Goal: Information Seeking & Learning: Learn about a topic

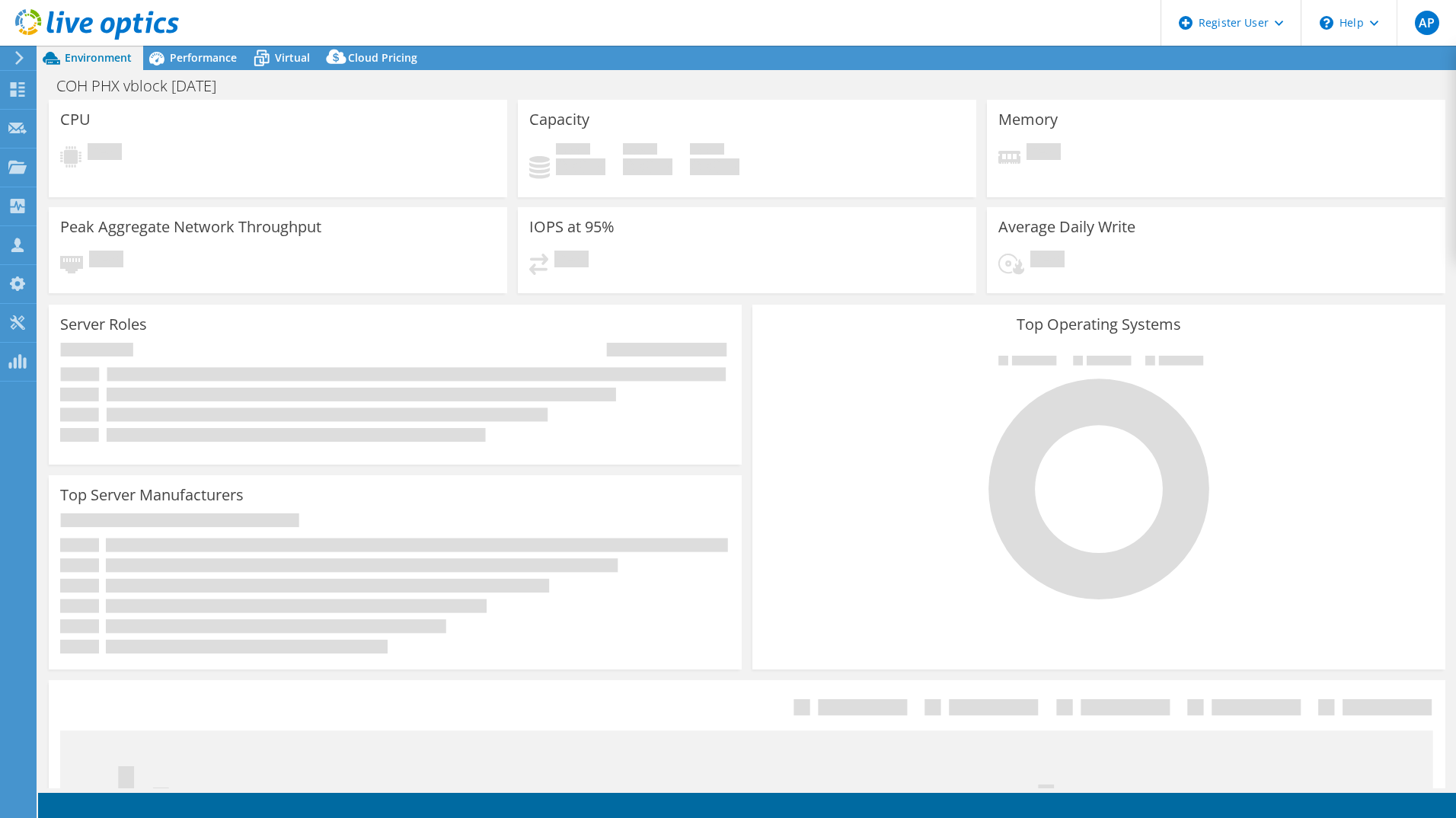
select select "USD"
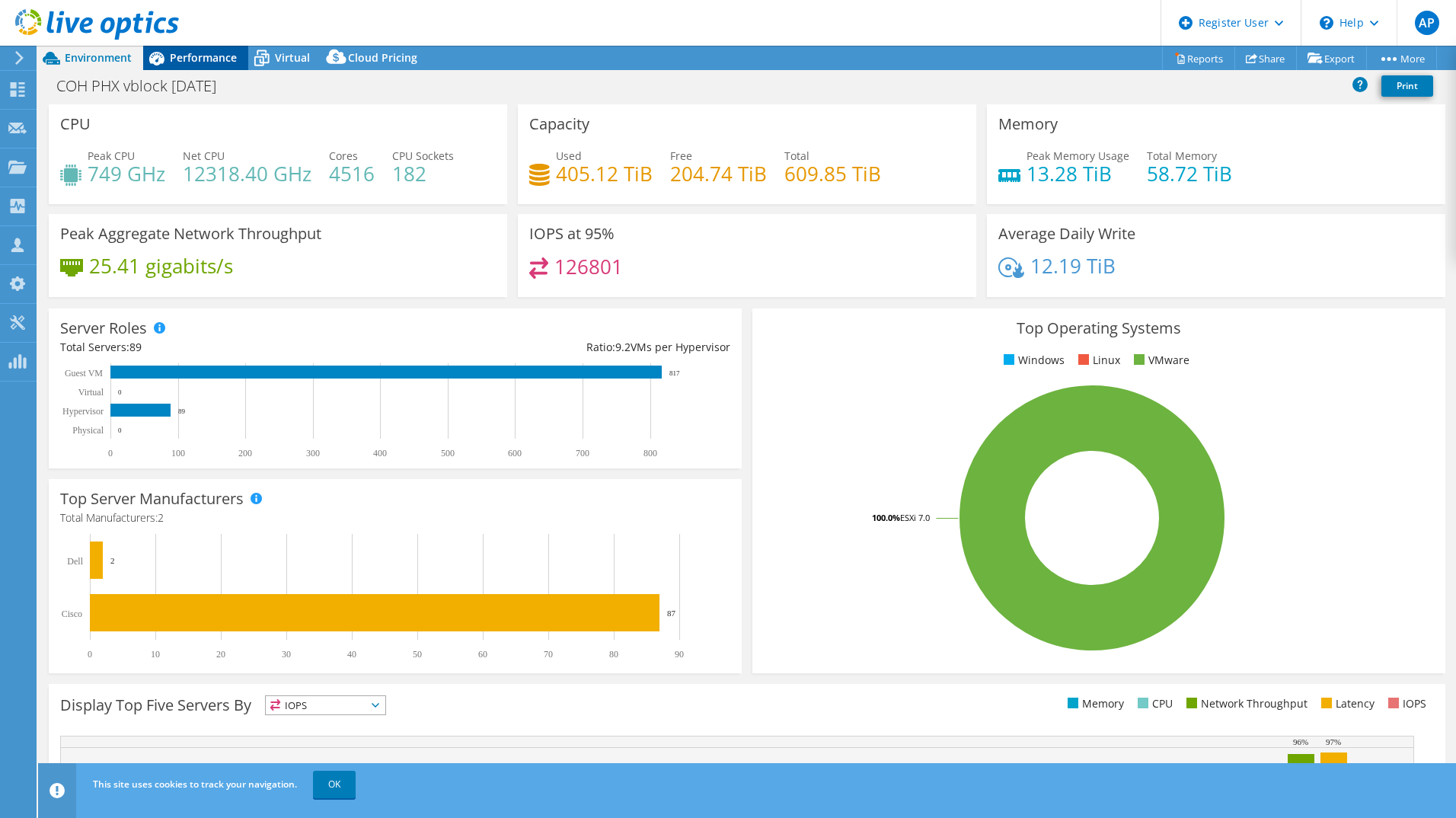
click at [190, 56] on span "Performance" at bounding box center [204, 57] width 67 height 15
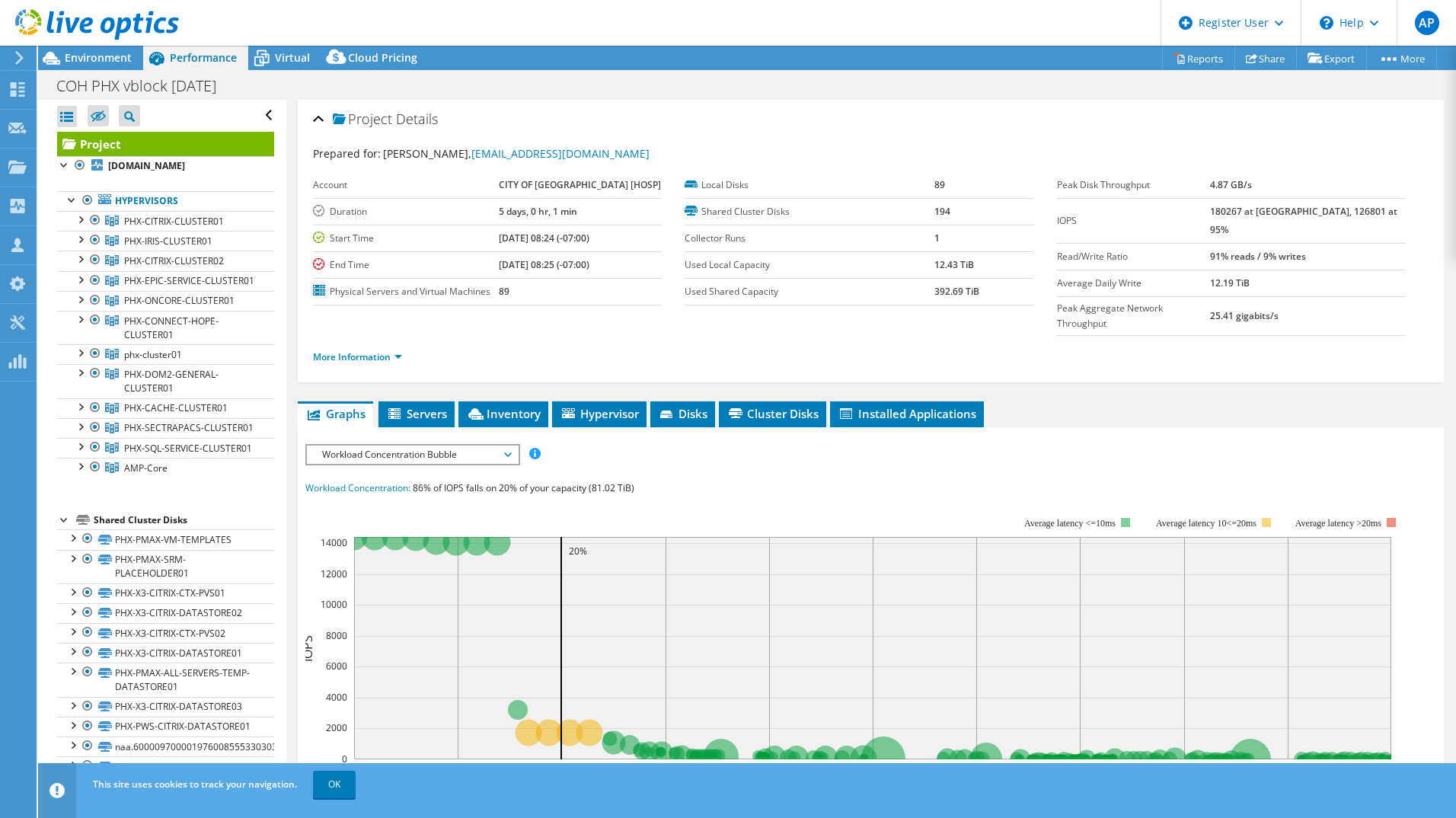
click at [510, 452] on span "Workload Concentration Bubble" at bounding box center [412, 455] width 196 height 18
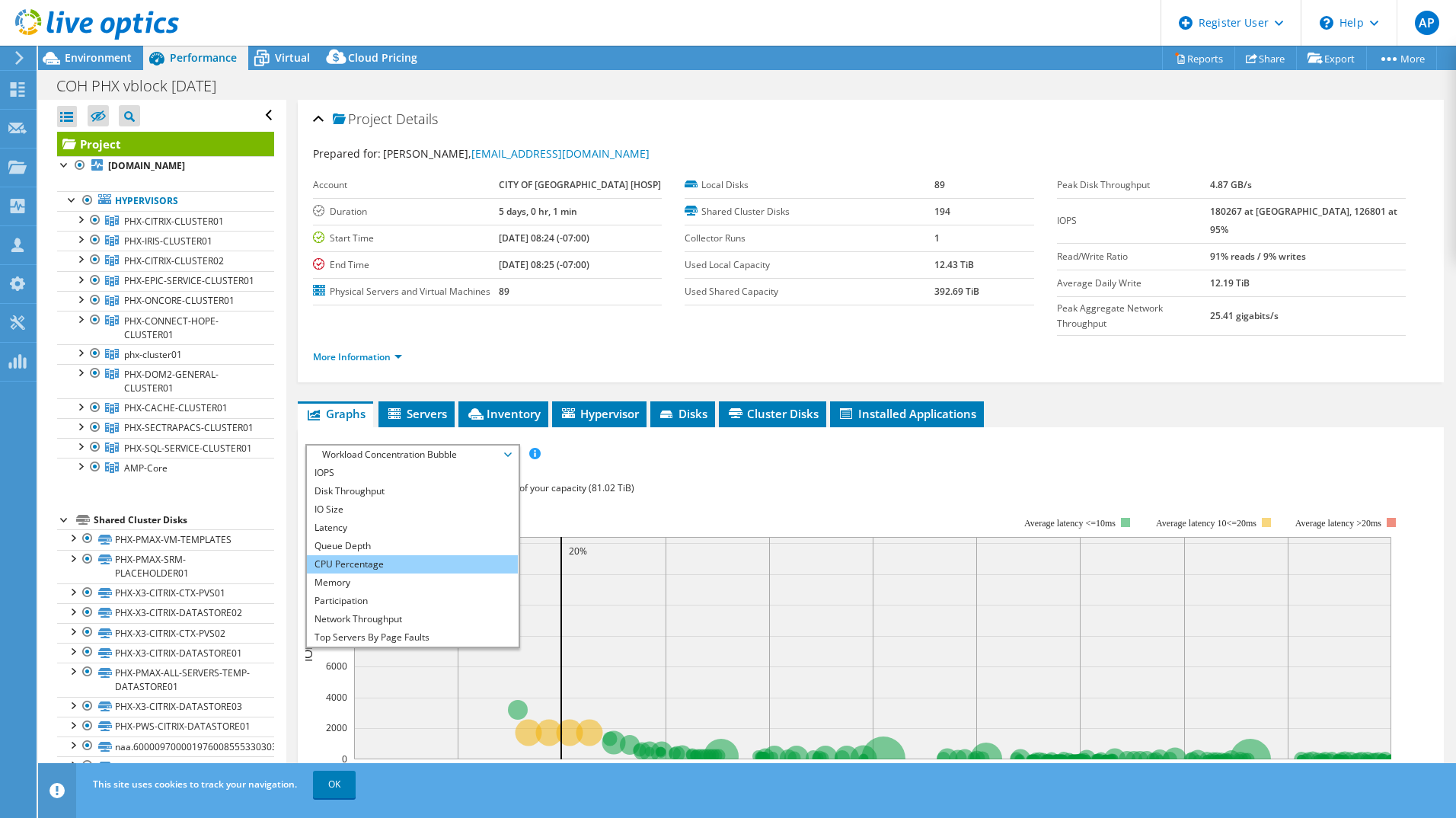
click at [379, 560] on li "CPU Percentage" at bounding box center [412, 564] width 211 height 18
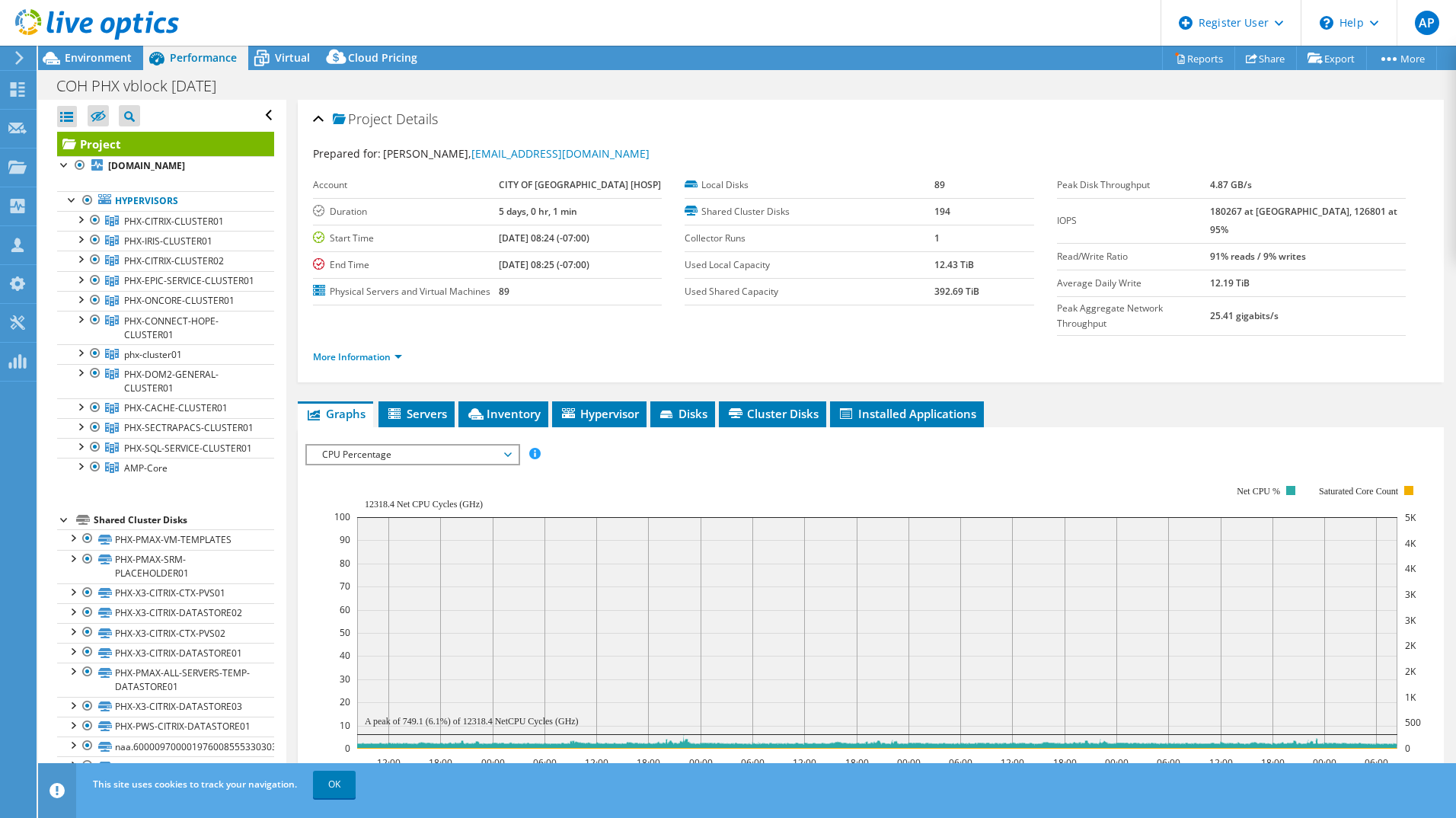
scroll to position [76, 0]
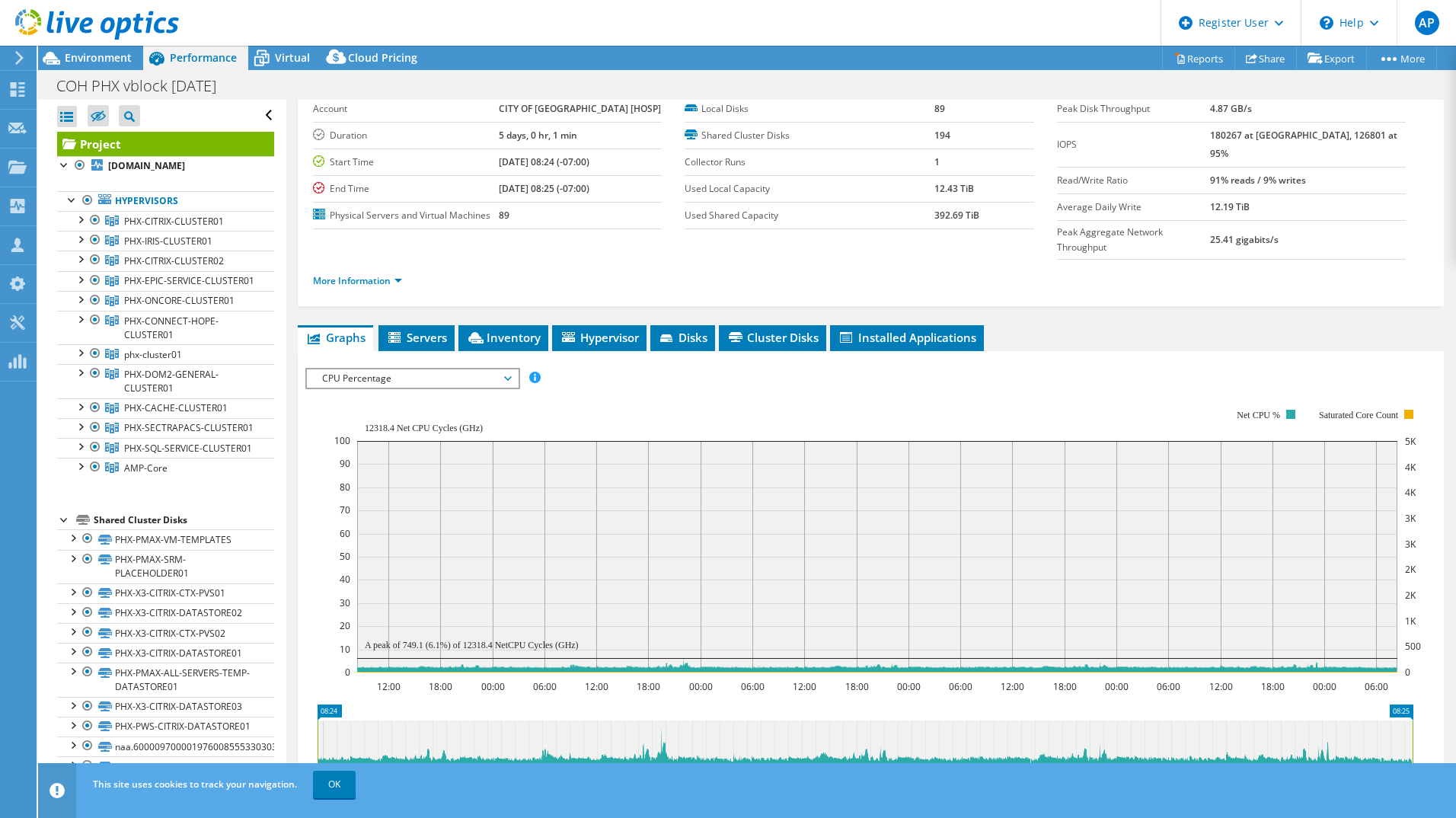
click at [489, 384] on span "CPU Percentage" at bounding box center [412, 379] width 196 height 18
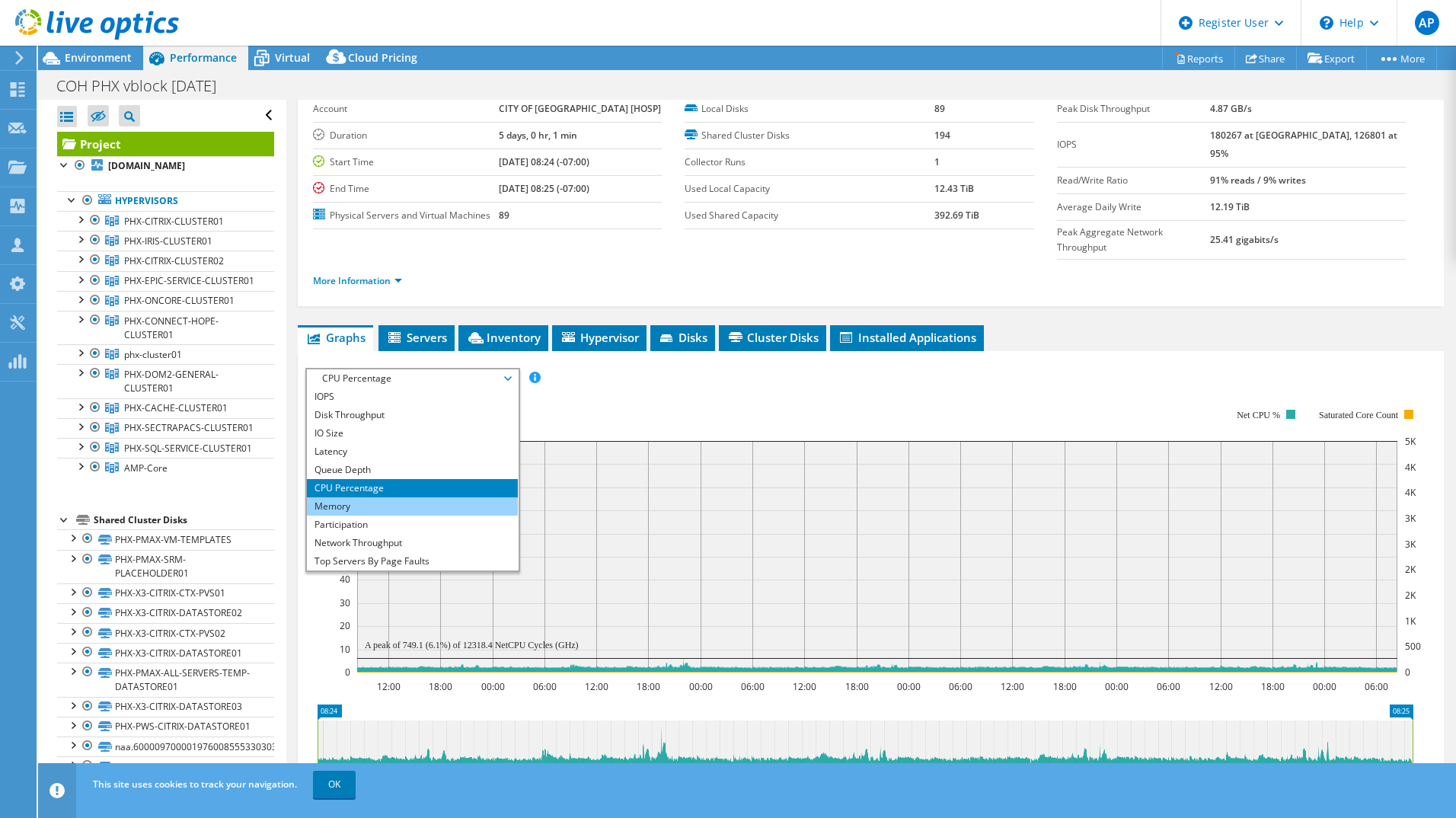
click at [337, 510] on li "Memory" at bounding box center [412, 507] width 211 height 18
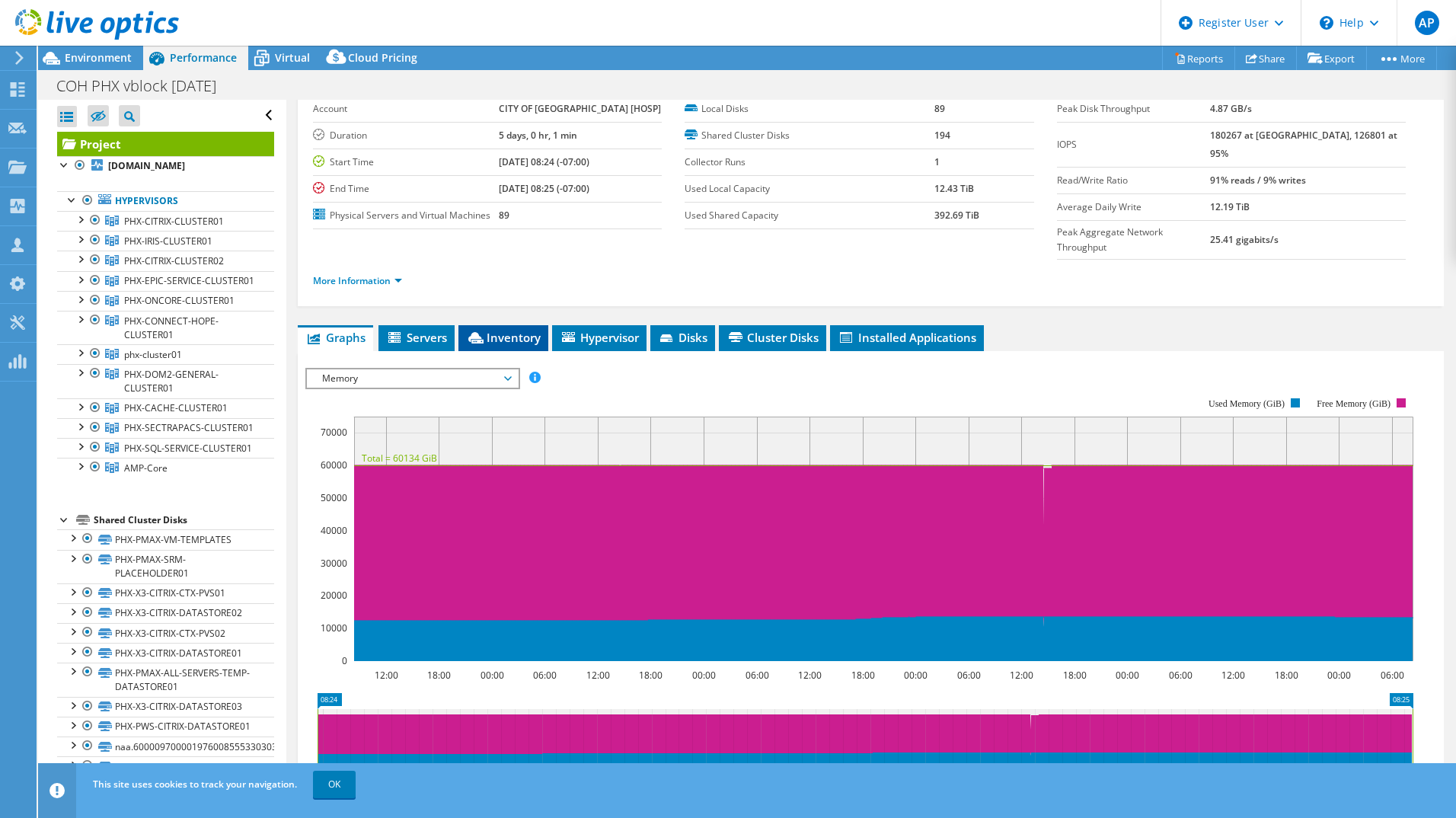
click at [507, 338] on span "Inventory" at bounding box center [503, 337] width 75 height 15
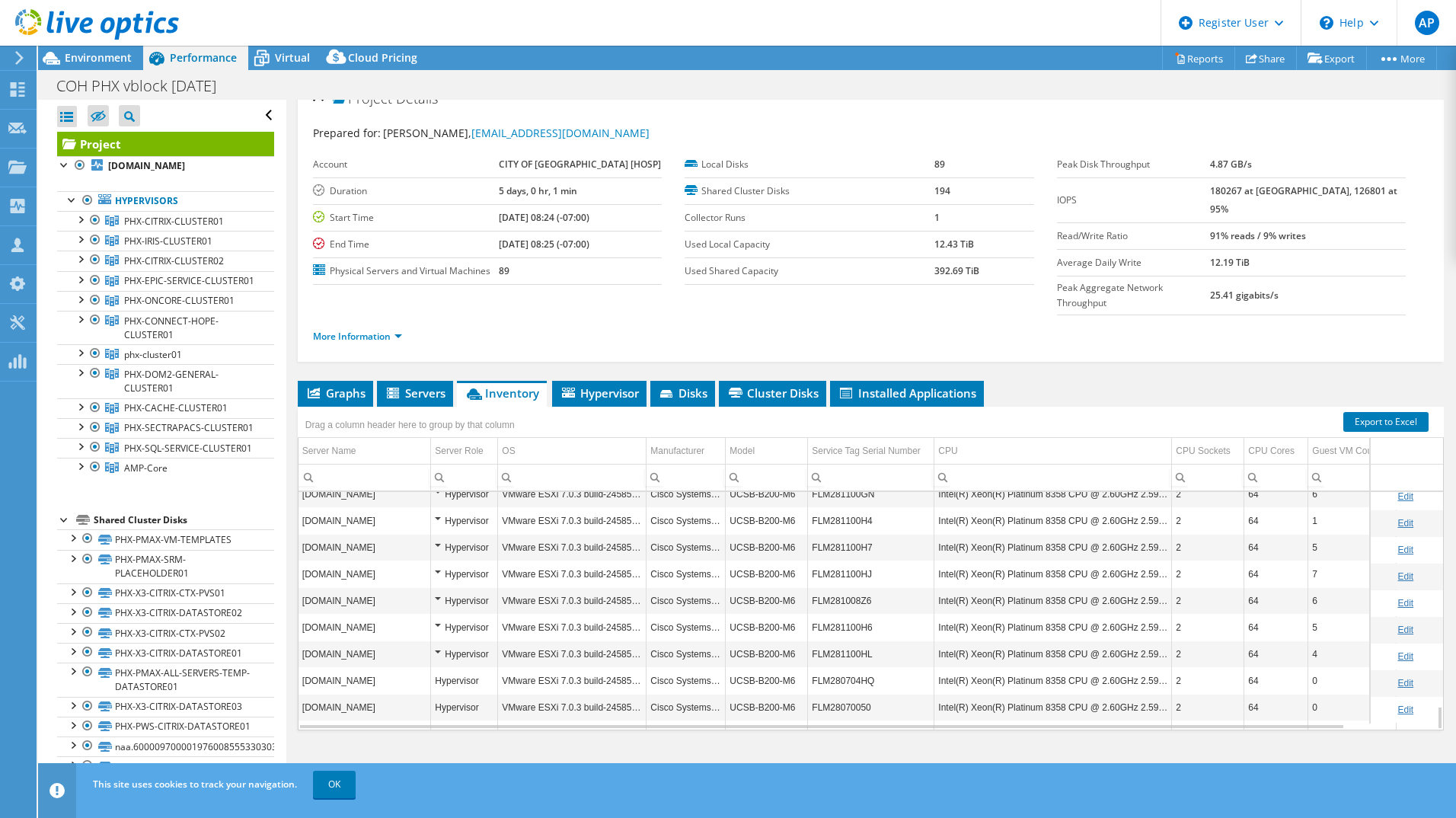
scroll to position [2142, 0]
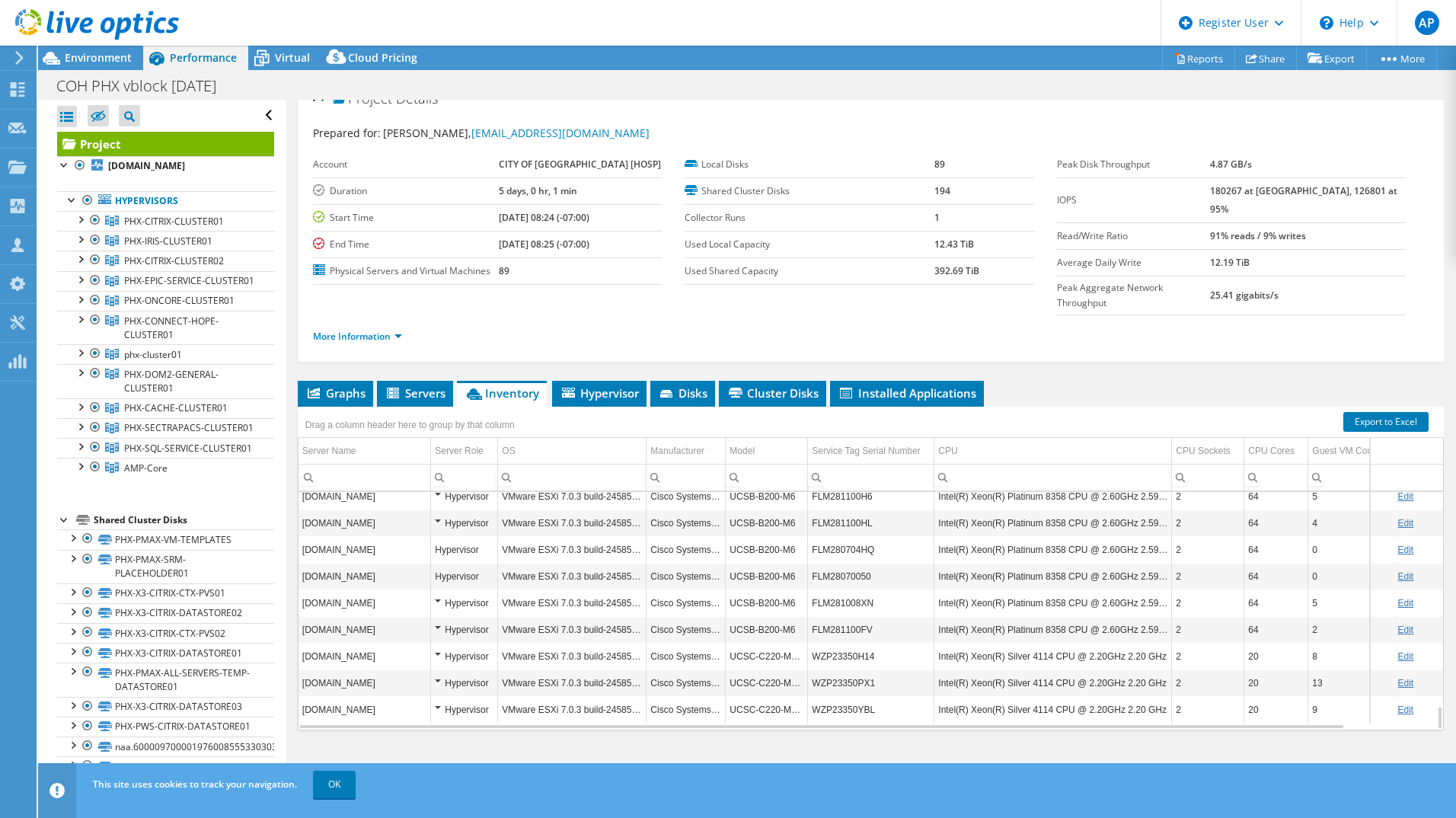
click at [70, 16] on icon at bounding box center [97, 25] width 164 height 31
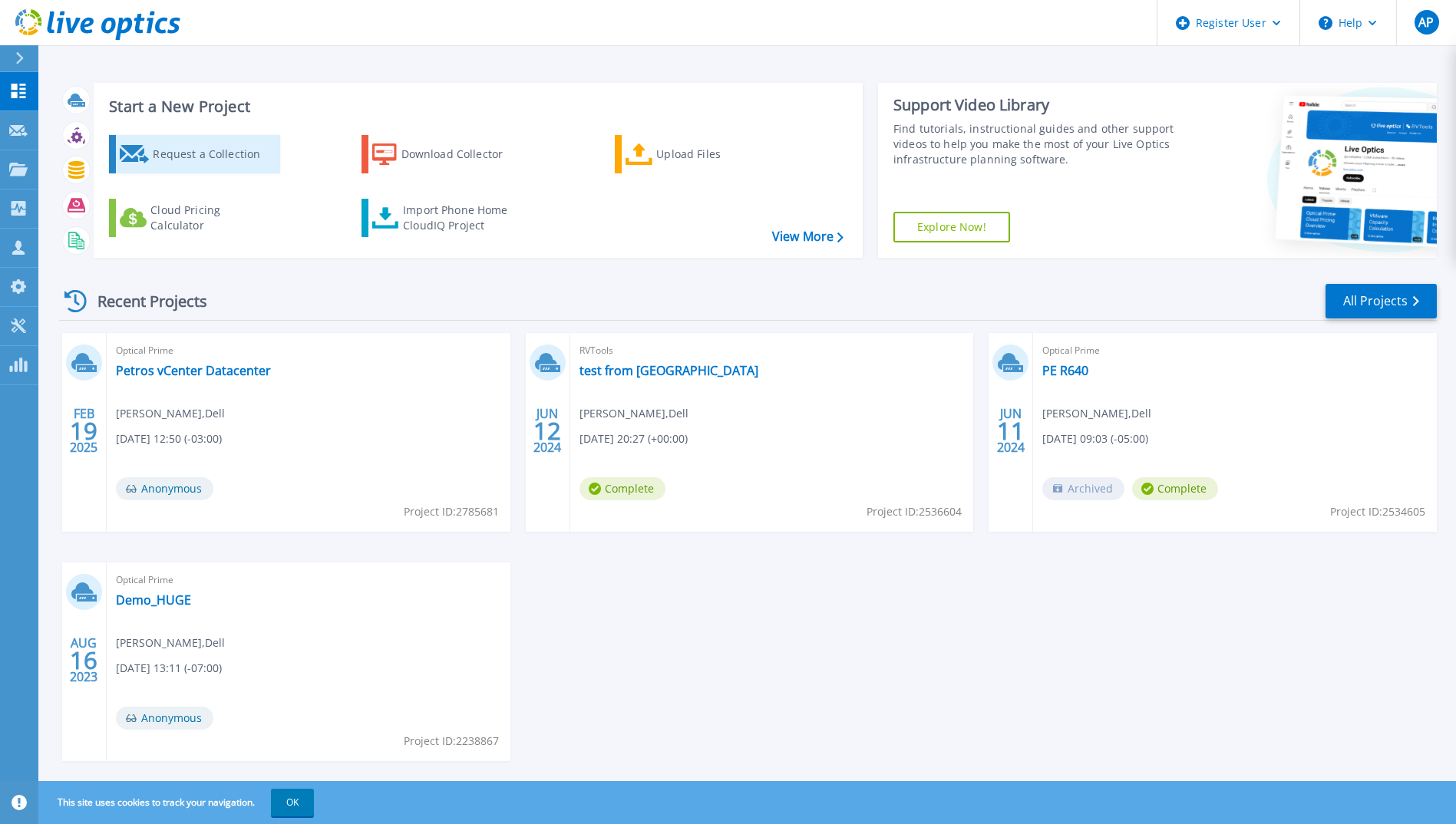
click at [199, 153] on div "Request a Collection" at bounding box center [215, 154] width 123 height 30
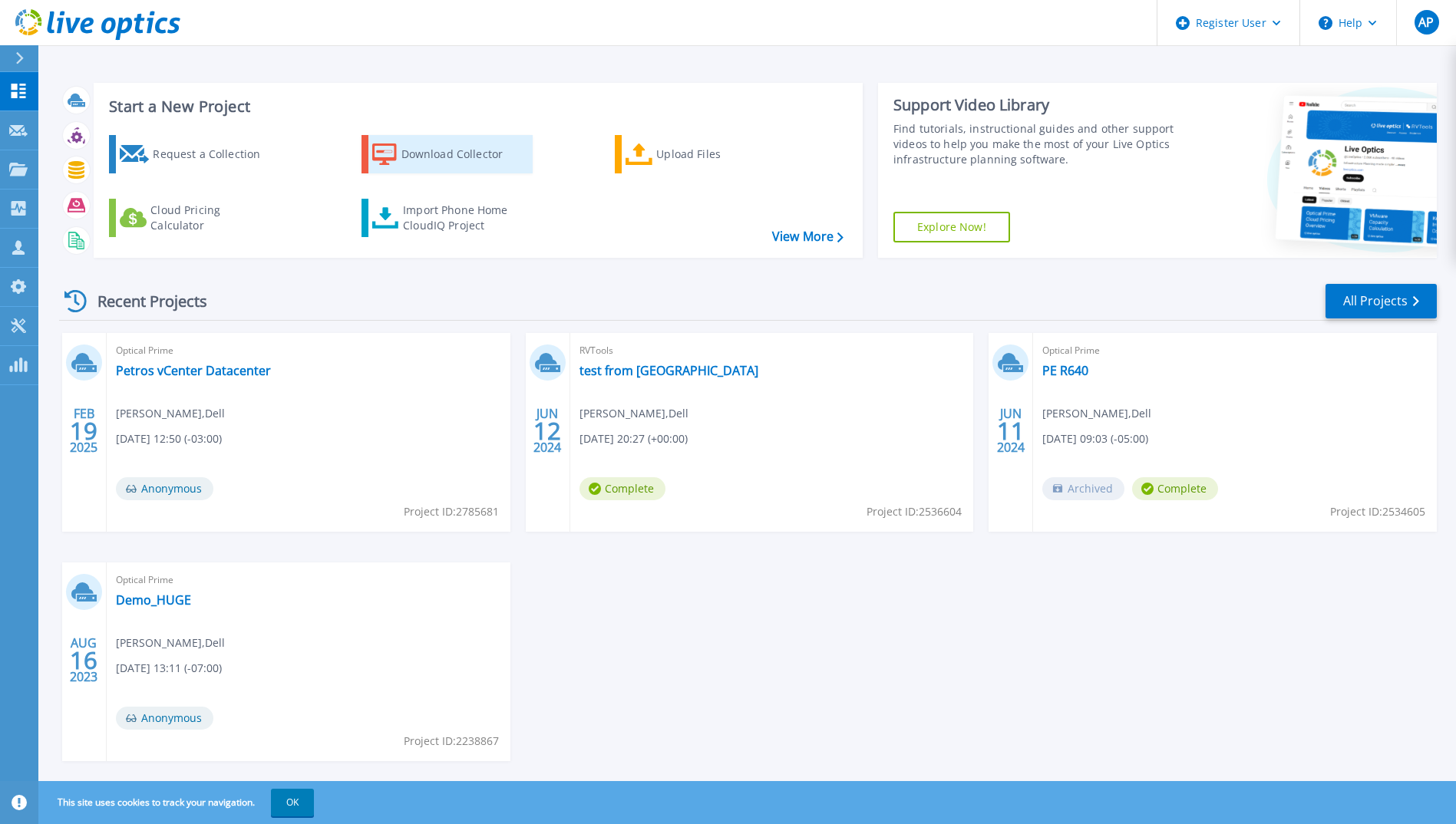
click at [456, 152] on div "Download Collector" at bounding box center [463, 154] width 123 height 30
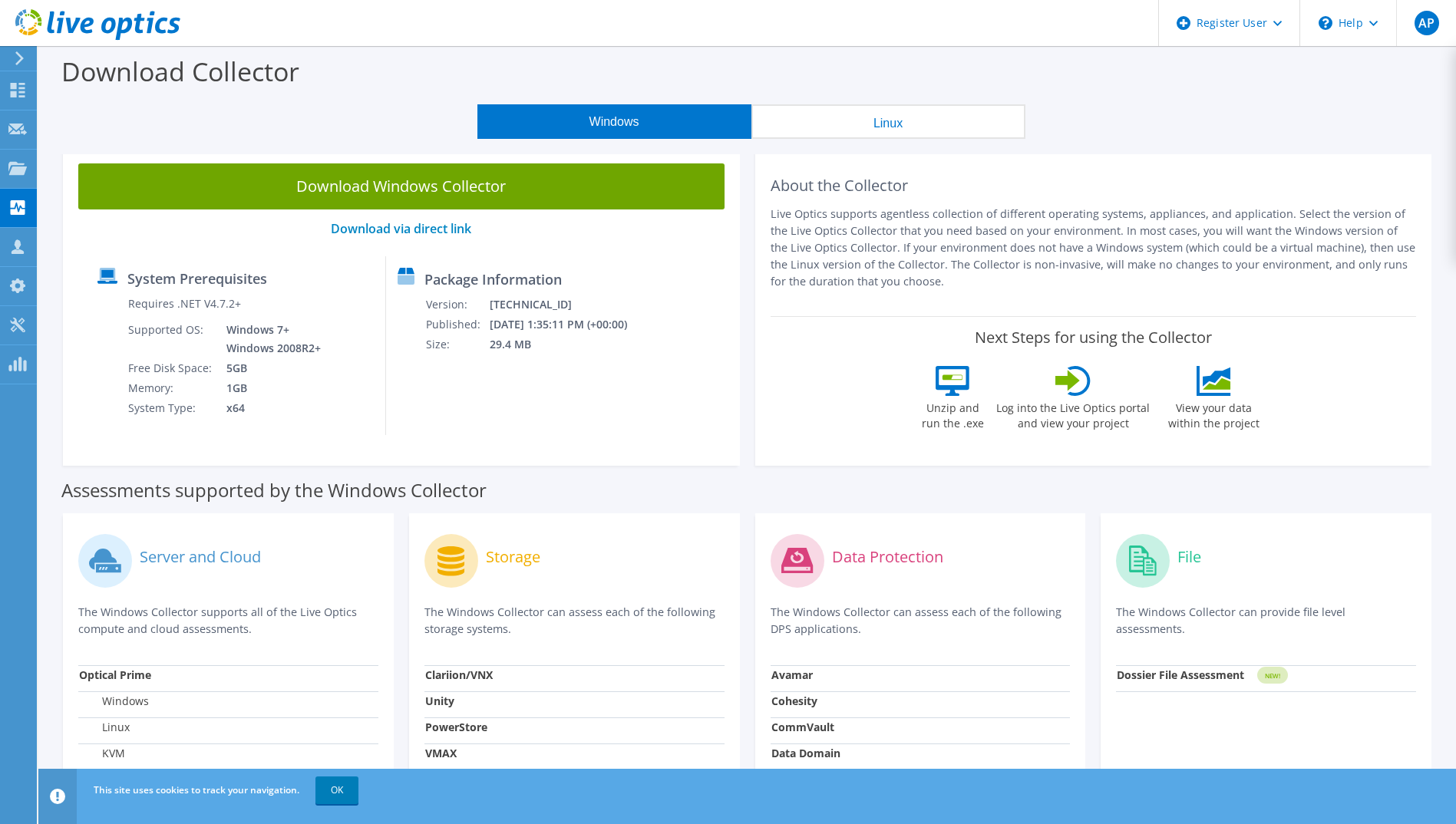
click at [95, 18] on icon at bounding box center [98, 25] width 165 height 31
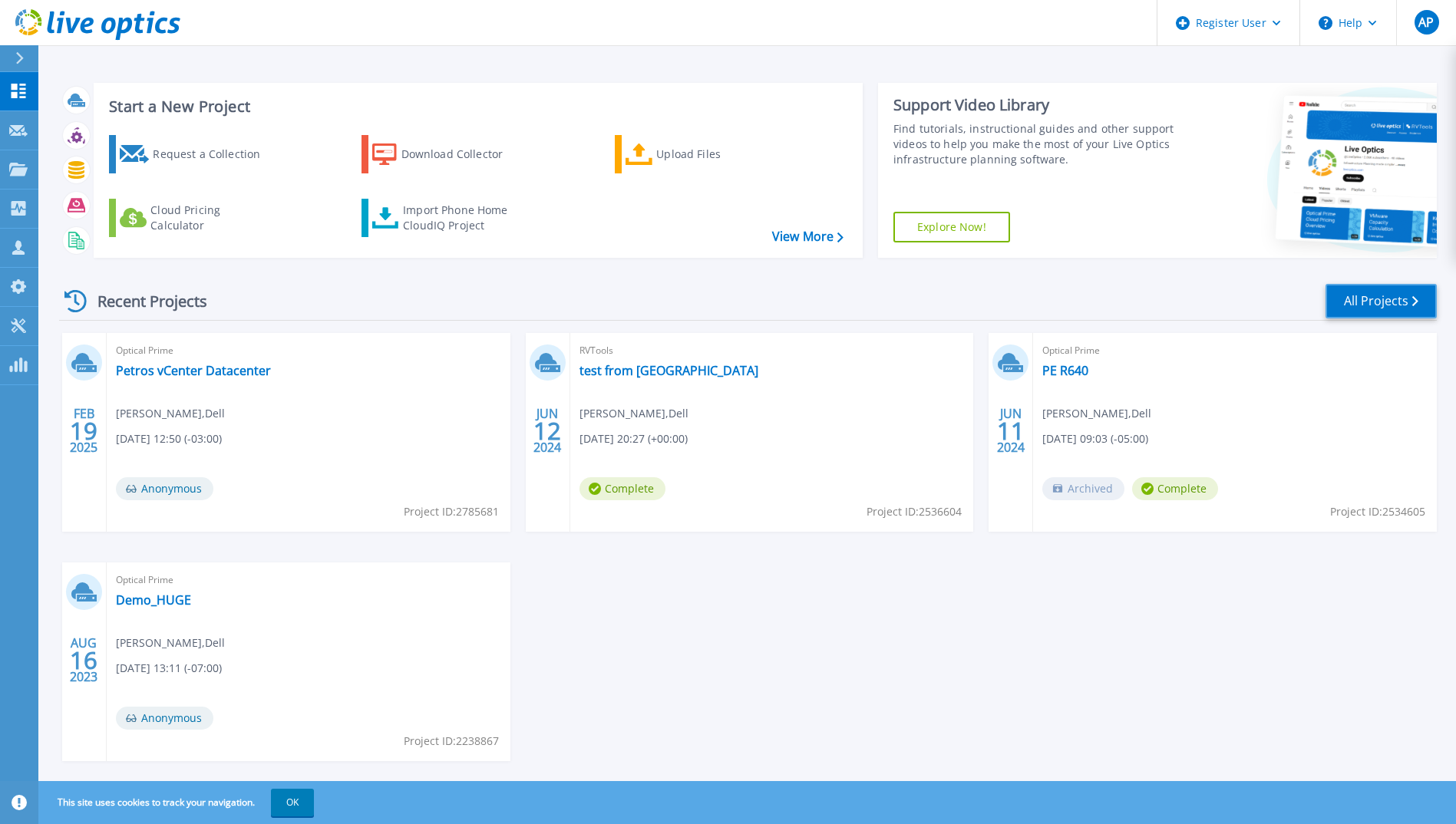
click at [1376, 290] on link "All Projects" at bounding box center [1381, 302] width 111 height 35
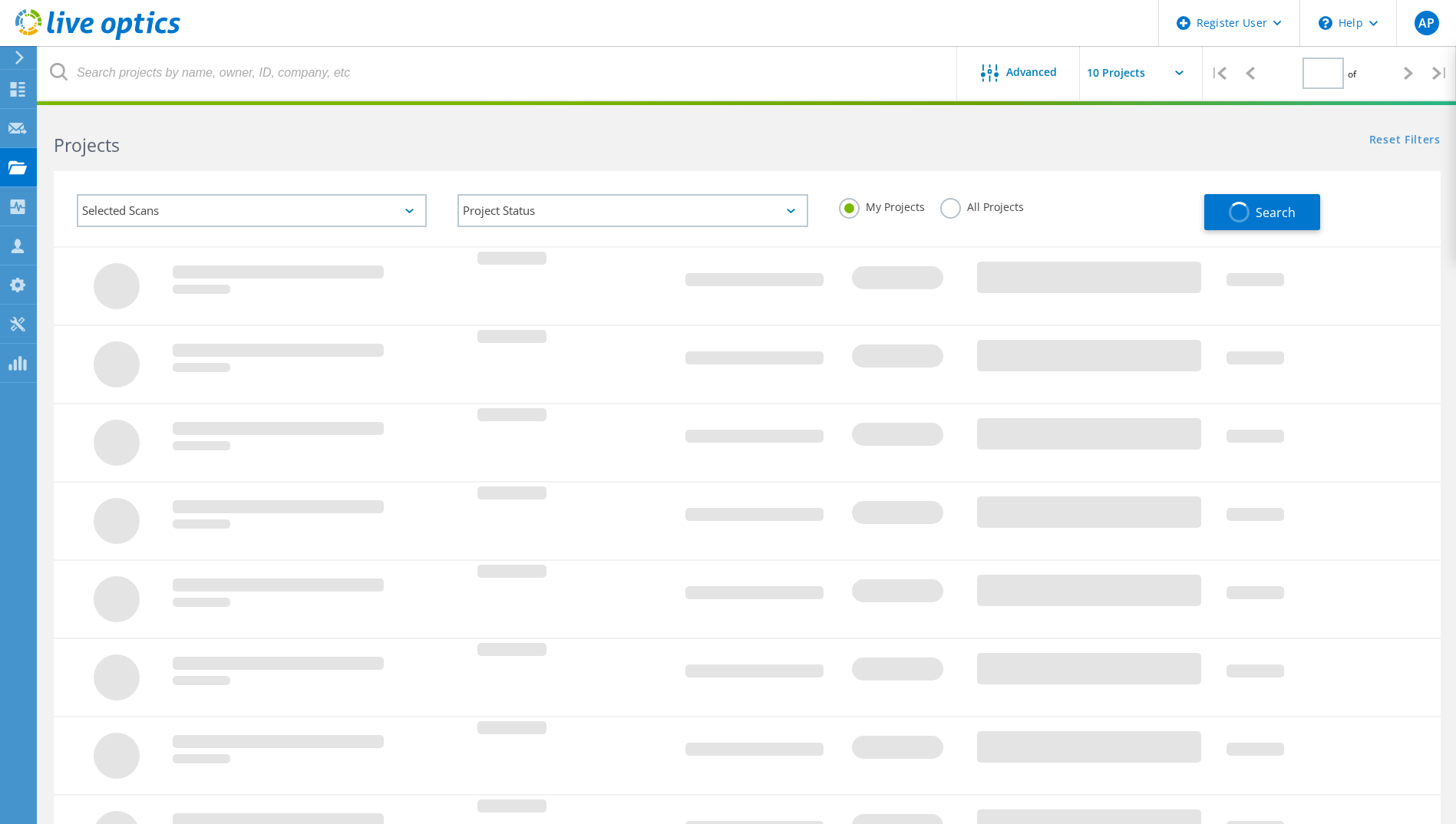
type input "1"
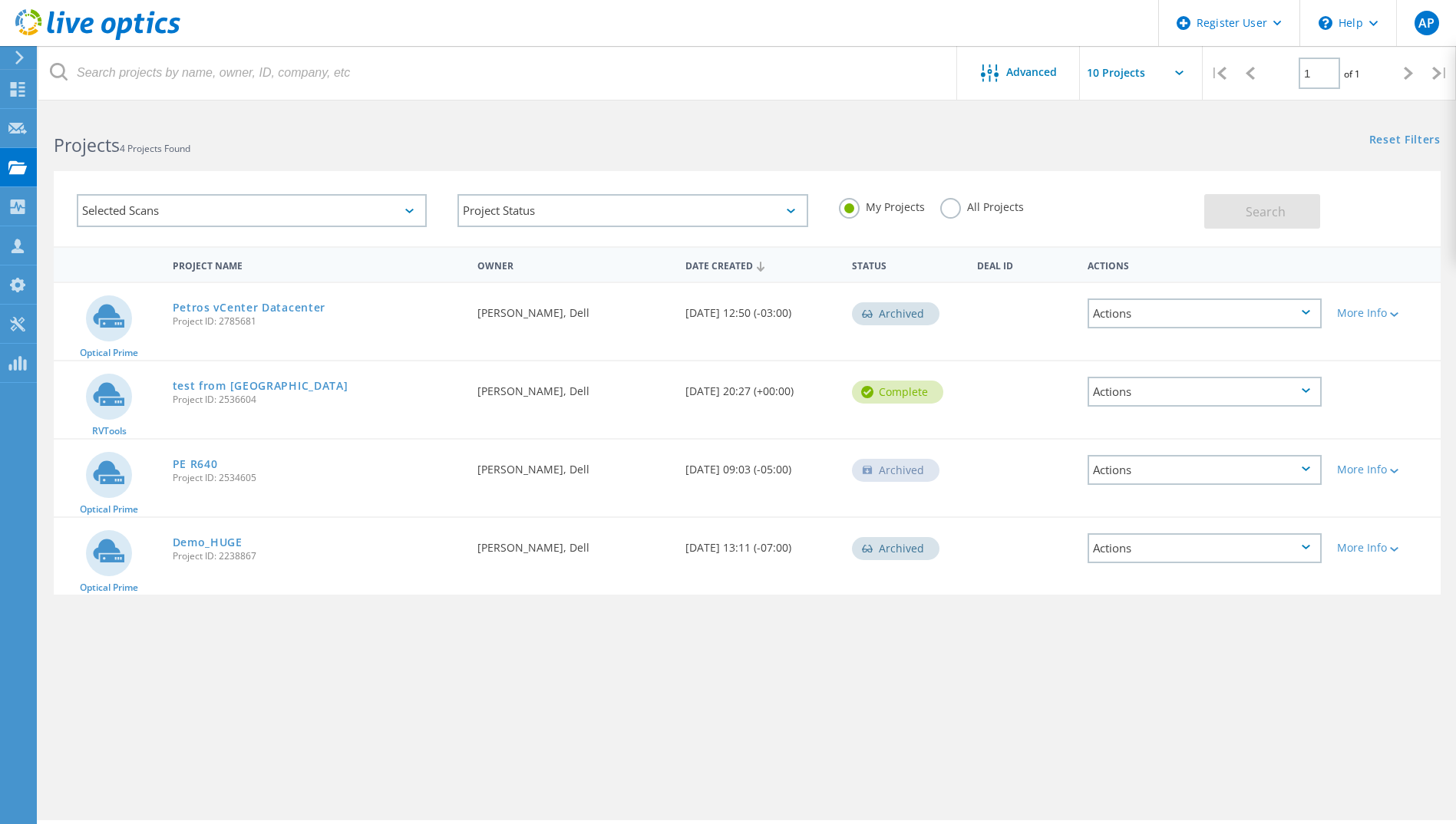
click at [1151, 74] on input "text" at bounding box center [1156, 72] width 153 height 54
click at [1131, 185] on div "Show 40 Projects" at bounding box center [1157, 190] width 152 height 26
type input "Show 40 Projects"
click at [232, 219] on div "Selected Scans" at bounding box center [252, 211] width 350 height 33
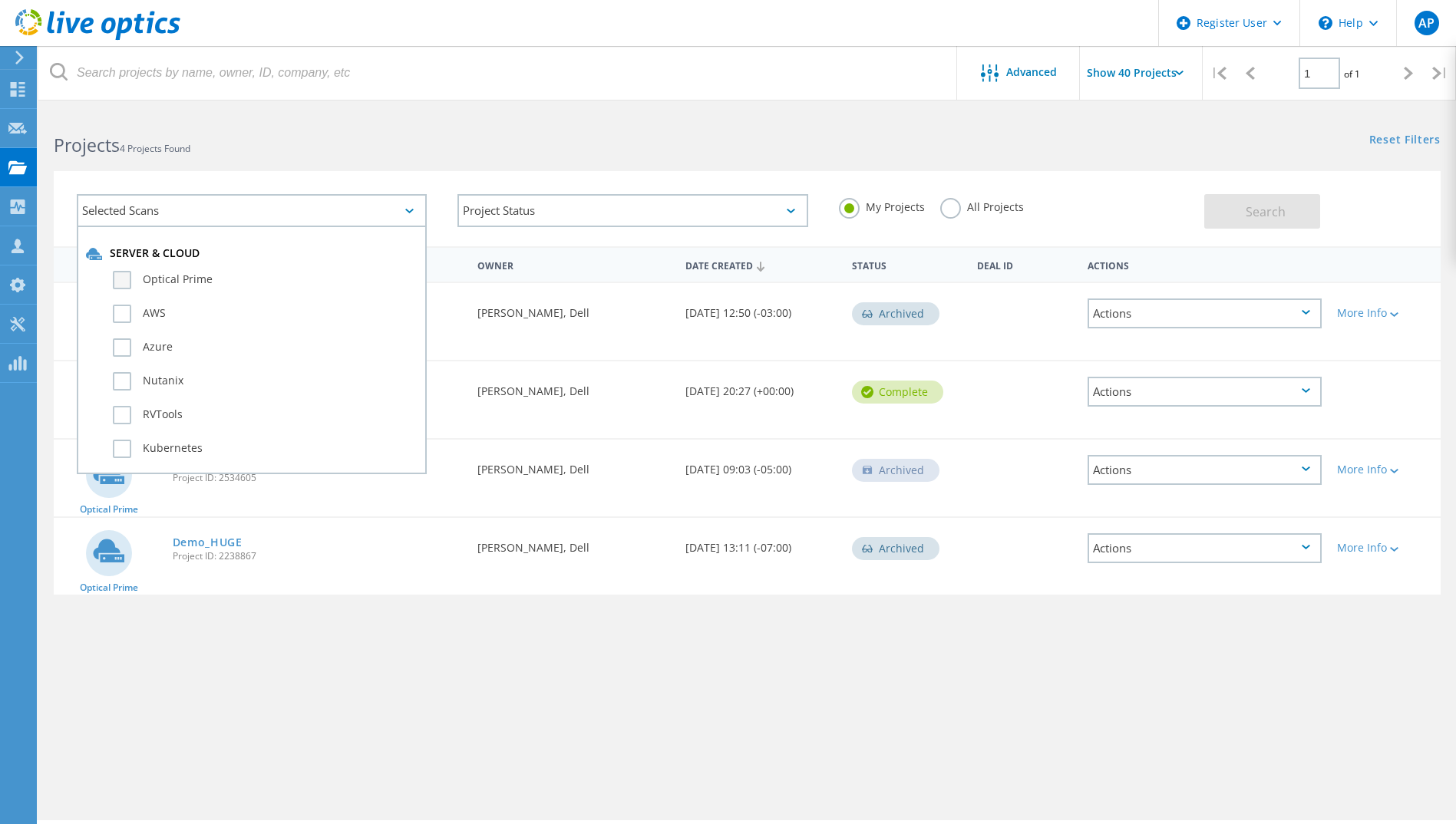
click at [116, 281] on label "Optical Prime" at bounding box center [265, 280] width 304 height 18
click at [0, 0] on input "Optical Prime" at bounding box center [0, 0] width 0 height 0
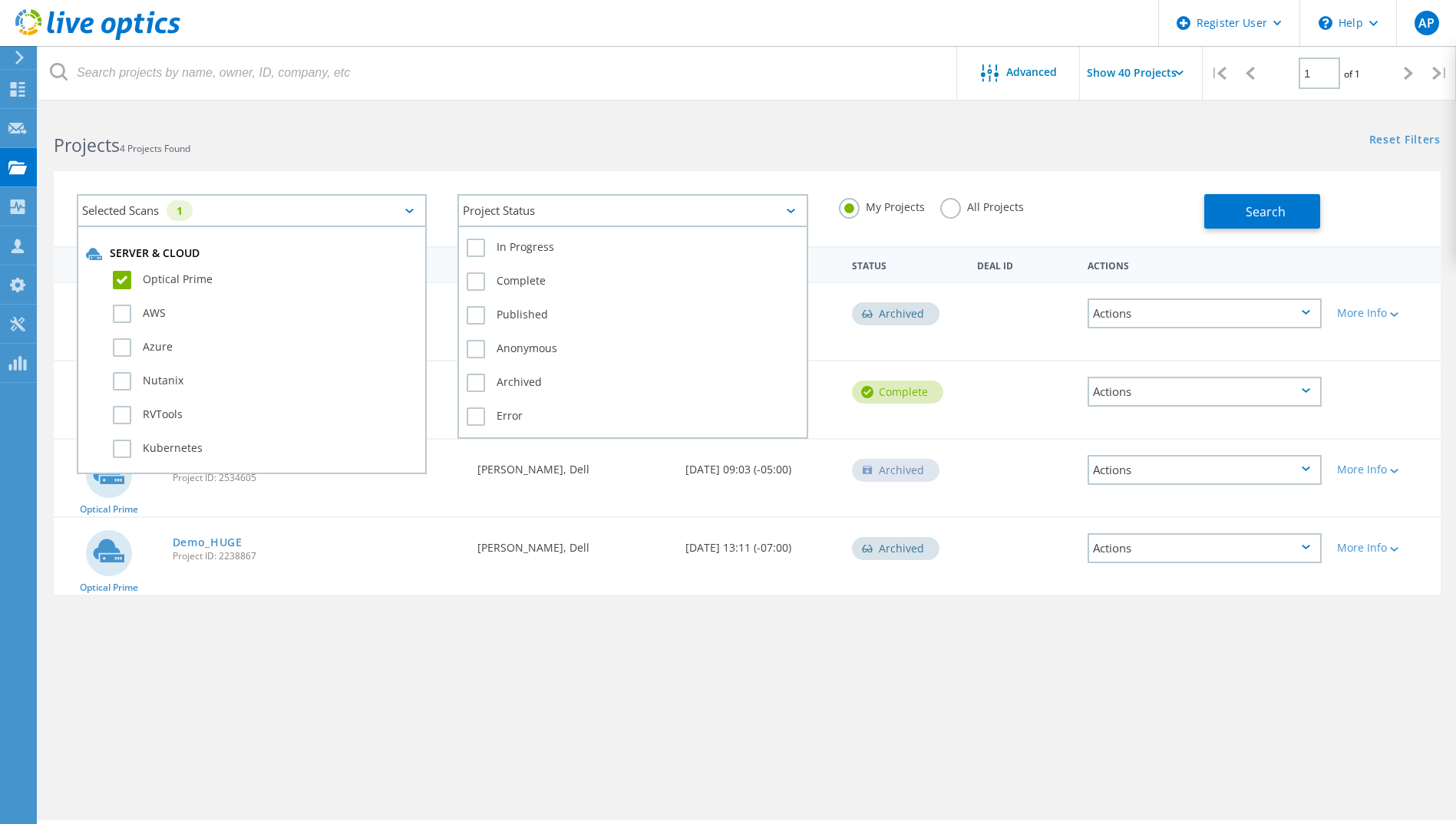
click at [591, 219] on div "Project Status" at bounding box center [633, 211] width 350 height 33
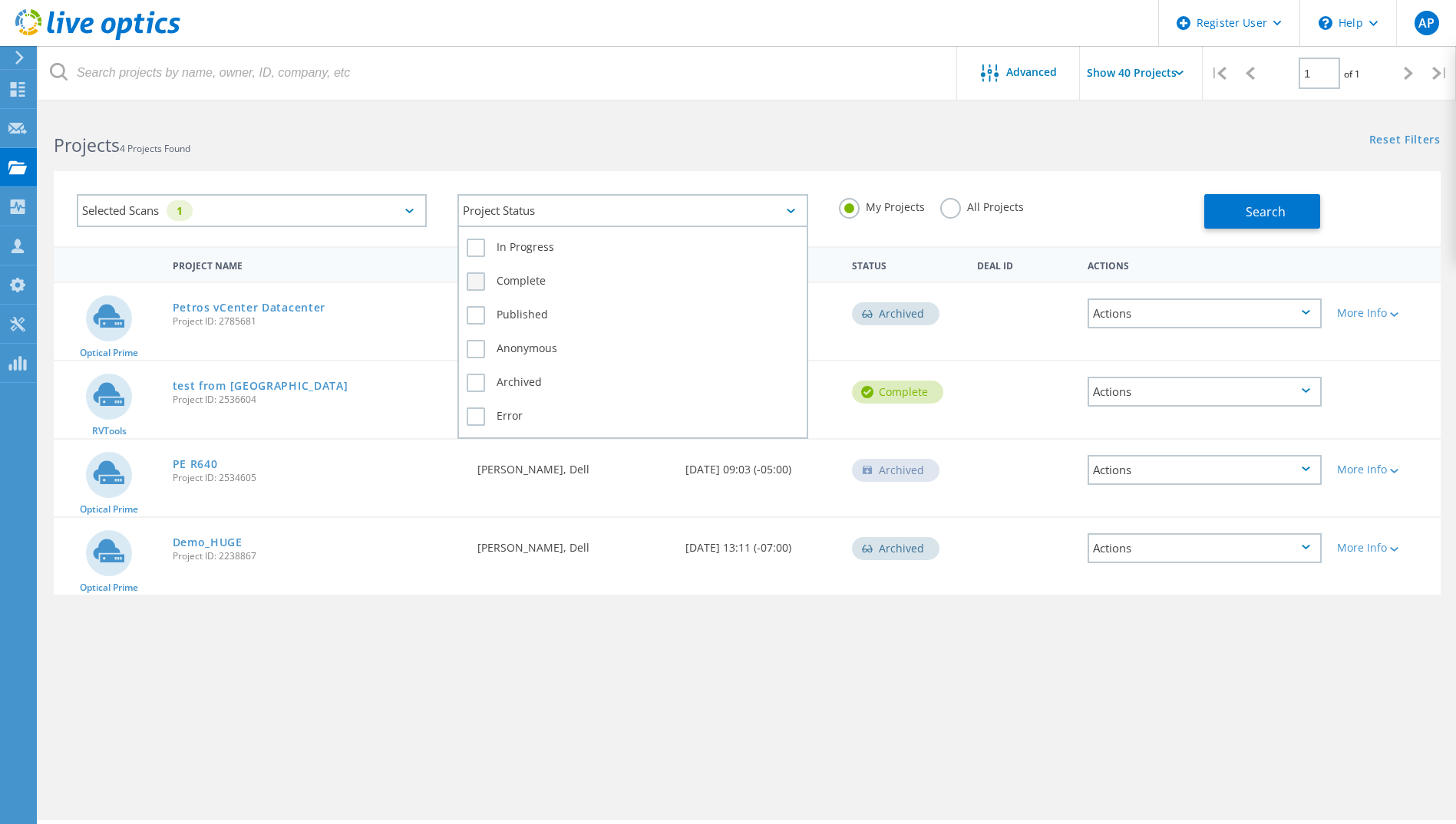
click at [470, 287] on label "Complete" at bounding box center [633, 281] width 332 height 18
click at [0, 0] on input "Complete" at bounding box center [0, 0] width 0 height 0
click at [949, 203] on label "All Projects" at bounding box center [981, 205] width 83 height 15
click at [0, 0] on input "All Projects" at bounding box center [0, 0] width 0 height 0
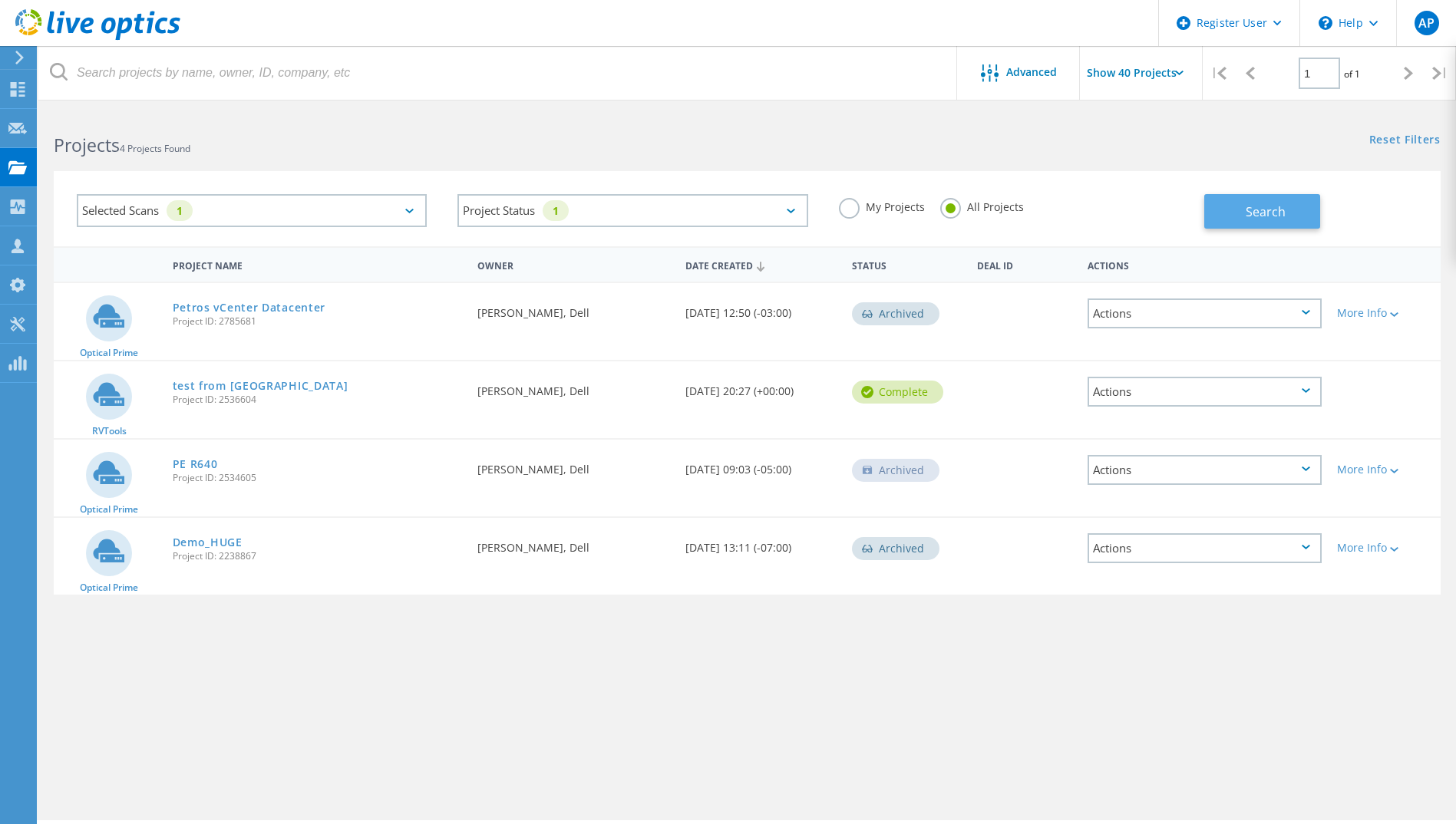
click at [1239, 208] on button "Search" at bounding box center [1262, 212] width 116 height 35
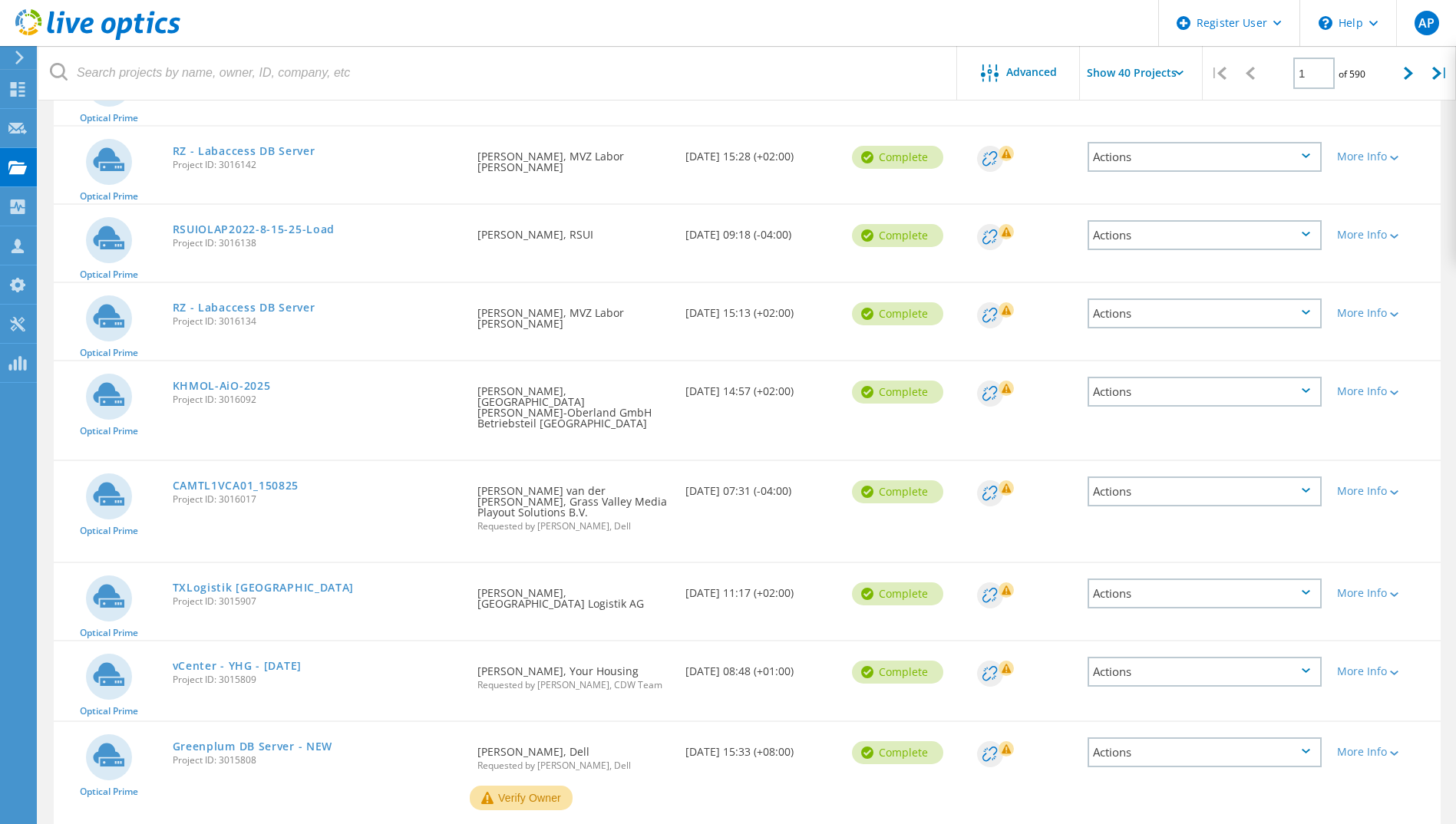
scroll to position [844, 0]
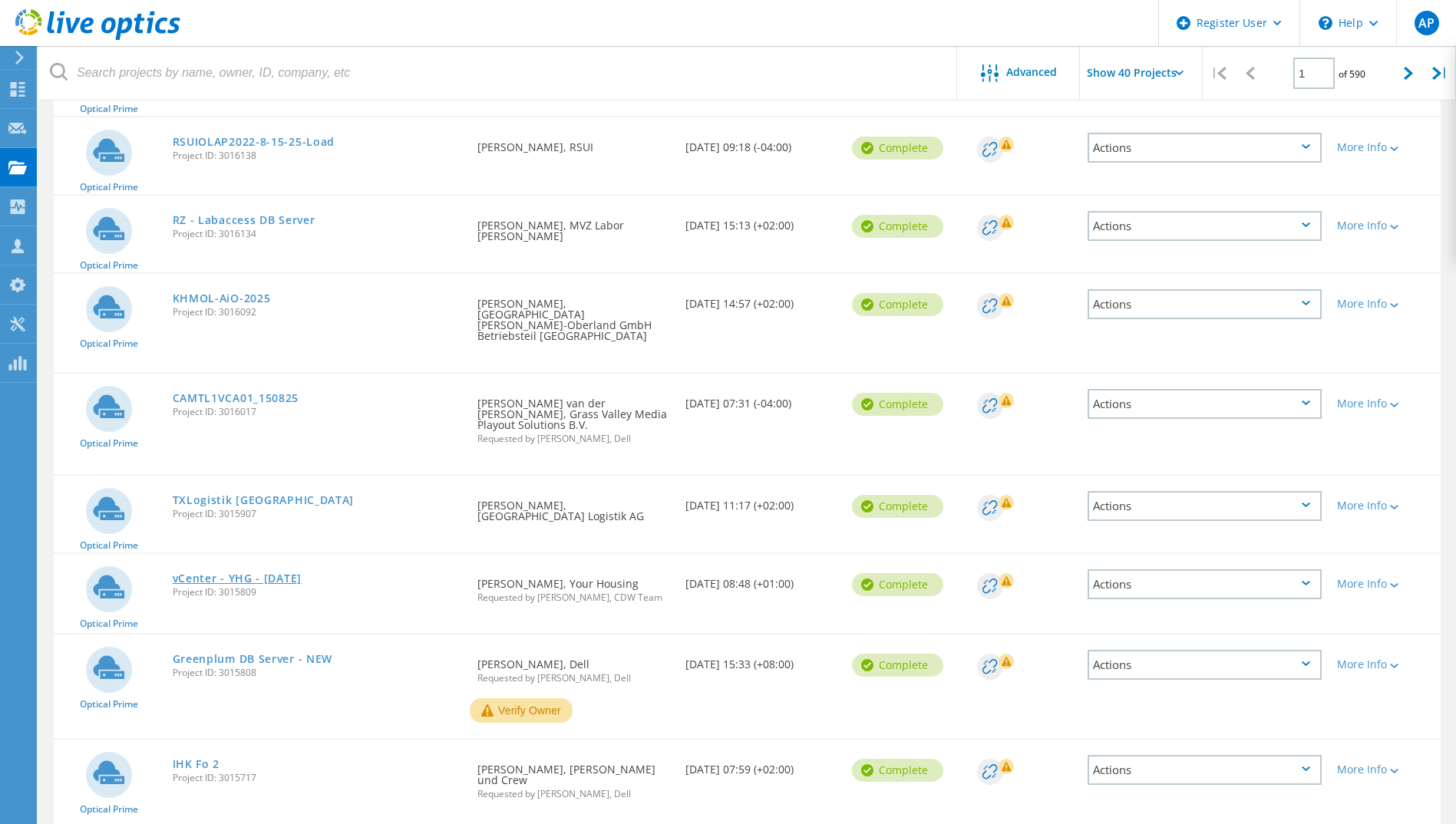
click at [253, 573] on link "vCenter - YHG - 15.08.25" at bounding box center [237, 578] width 129 height 11
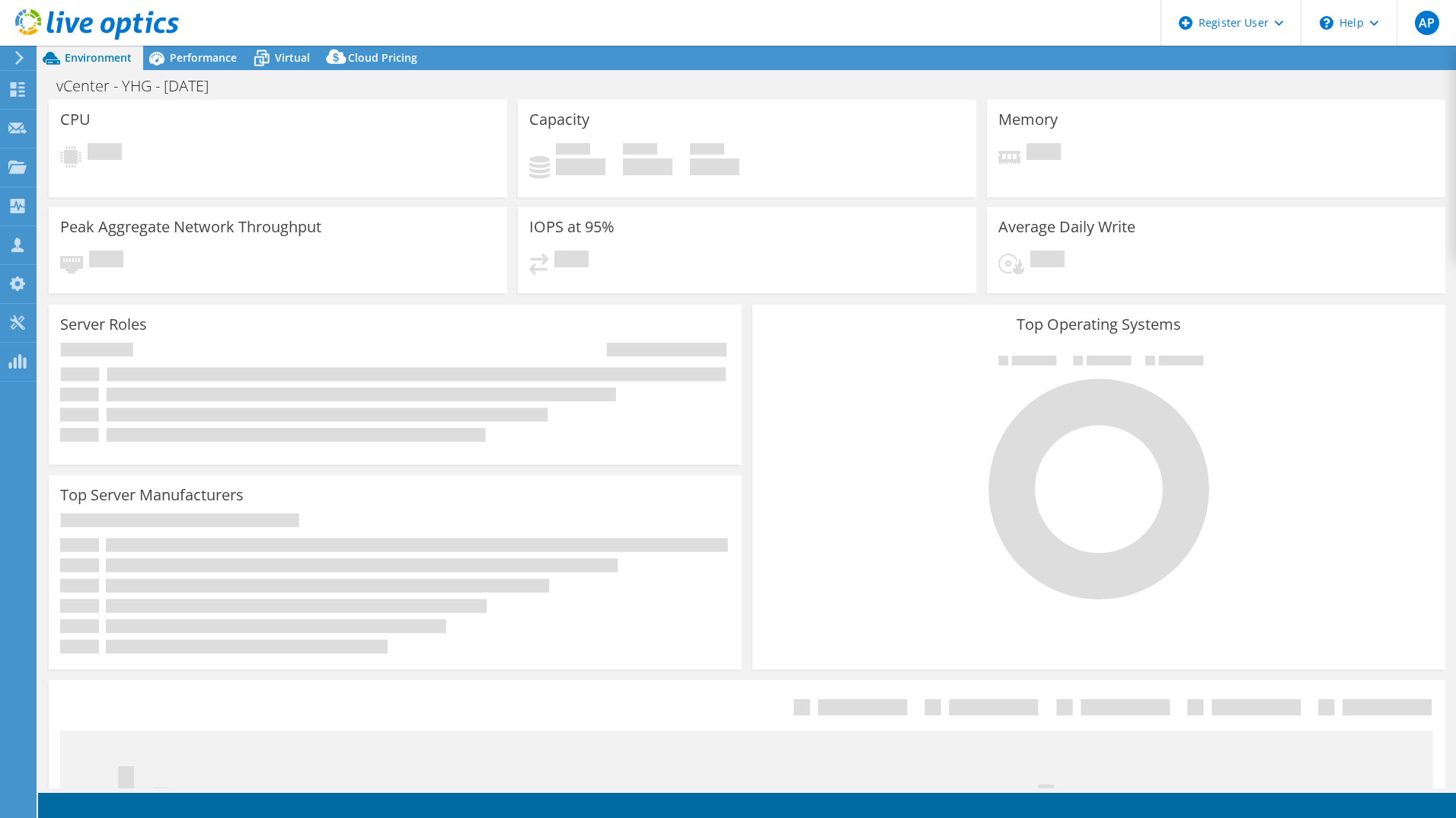
select select "USD"
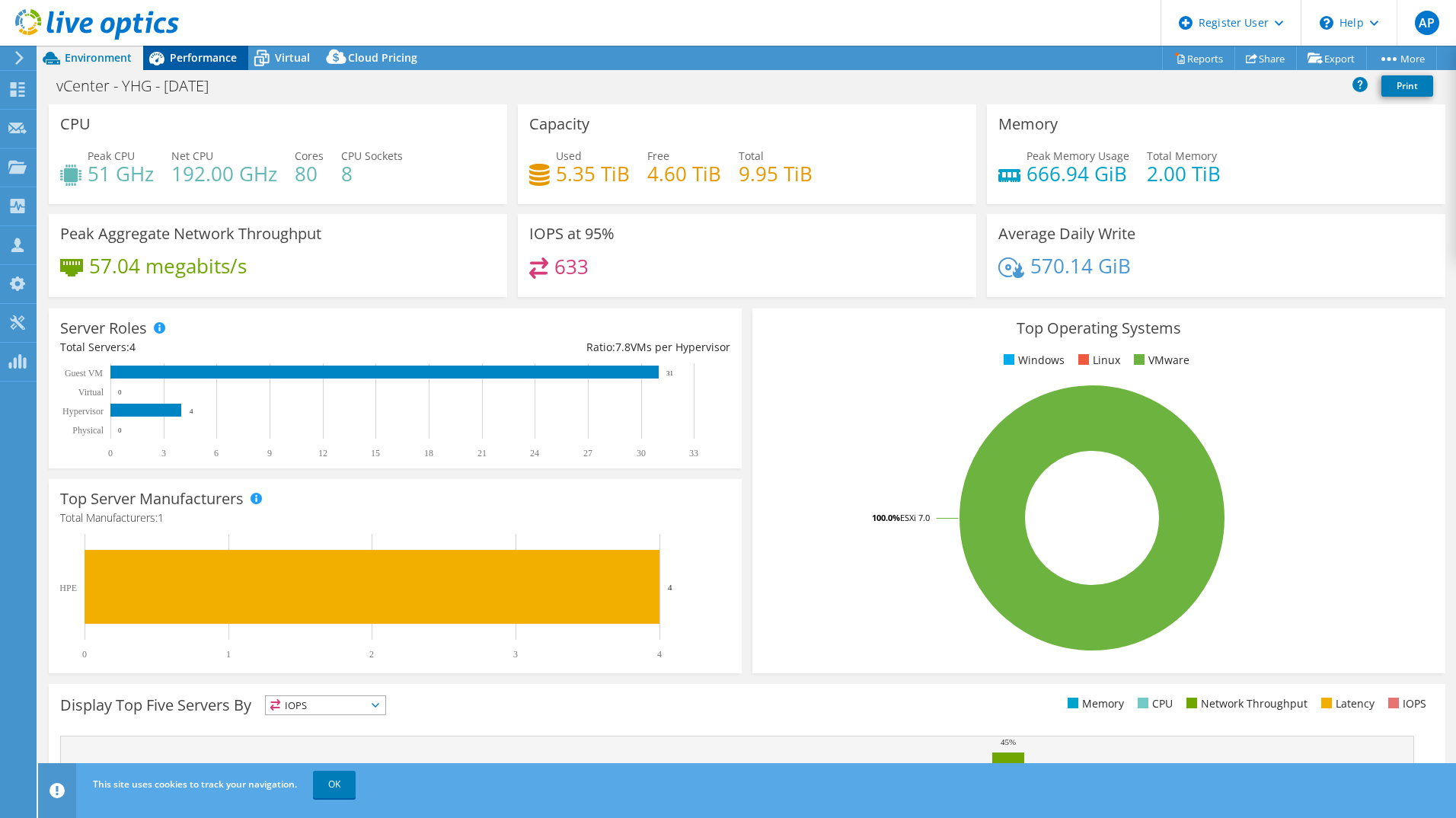
click at [187, 63] on span "Performance" at bounding box center [204, 57] width 67 height 15
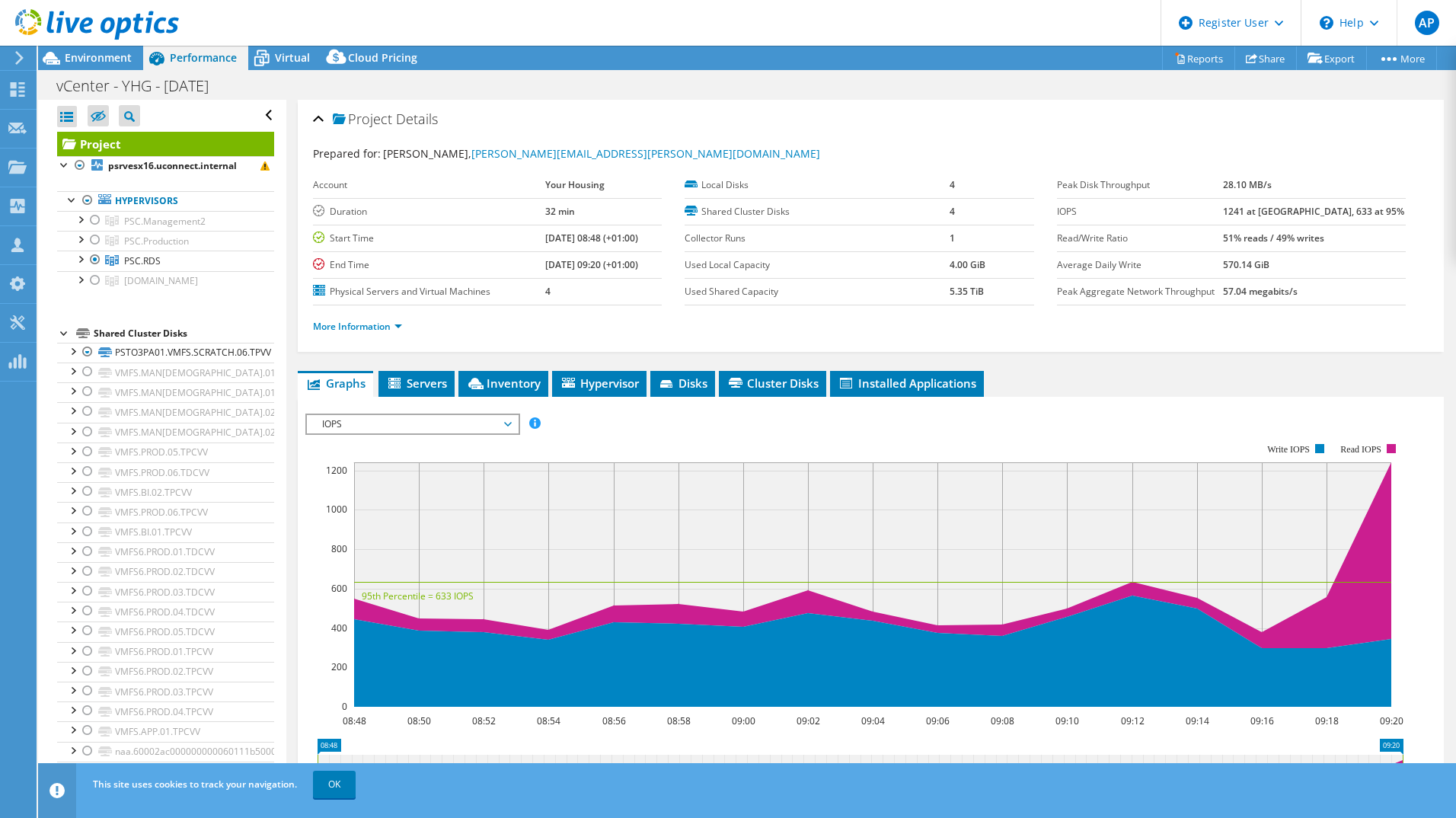
click at [512, 421] on span "IOPS" at bounding box center [412, 424] width 211 height 18
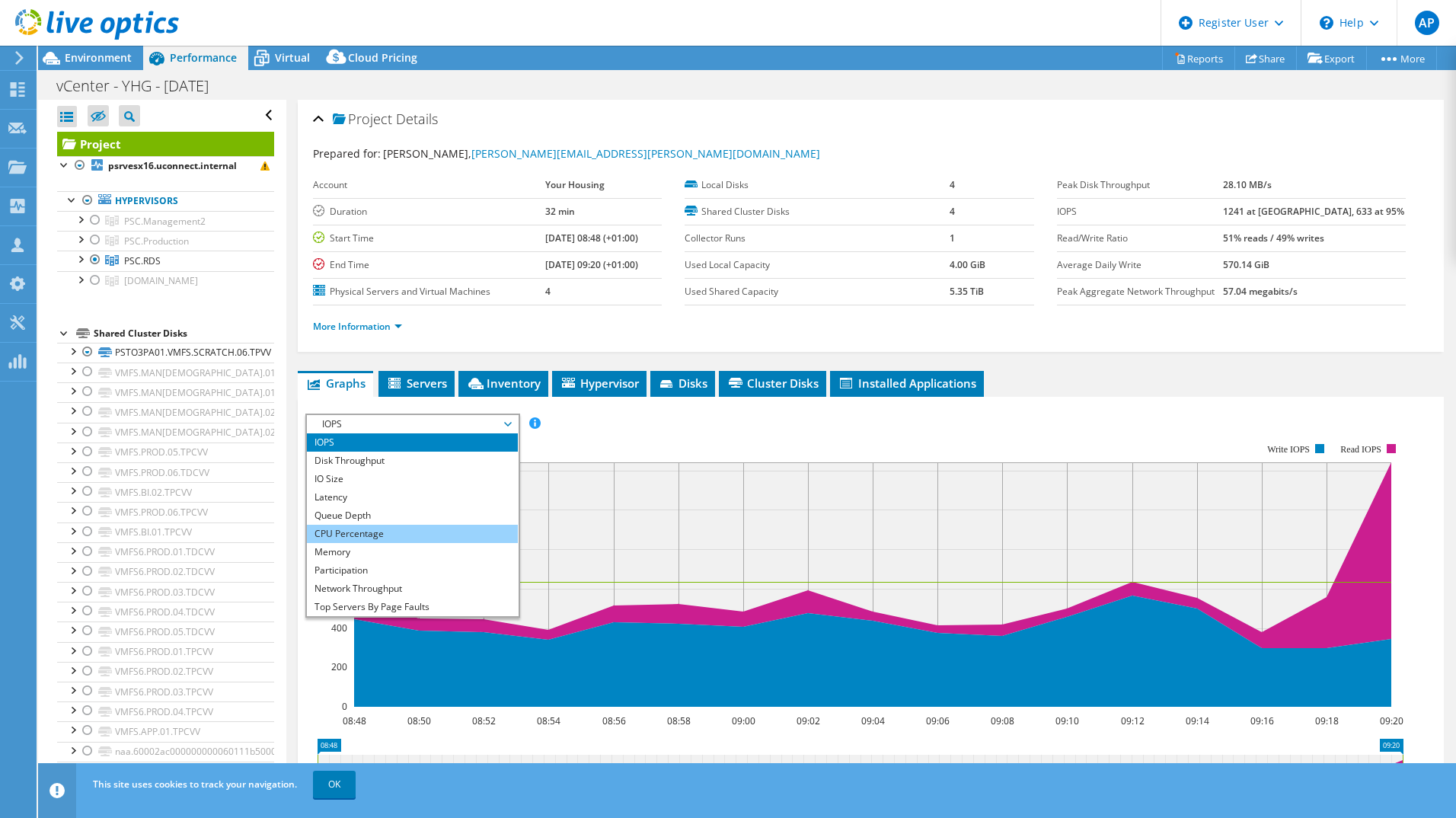
click at [354, 535] on li "CPU Percentage" at bounding box center [412, 534] width 211 height 18
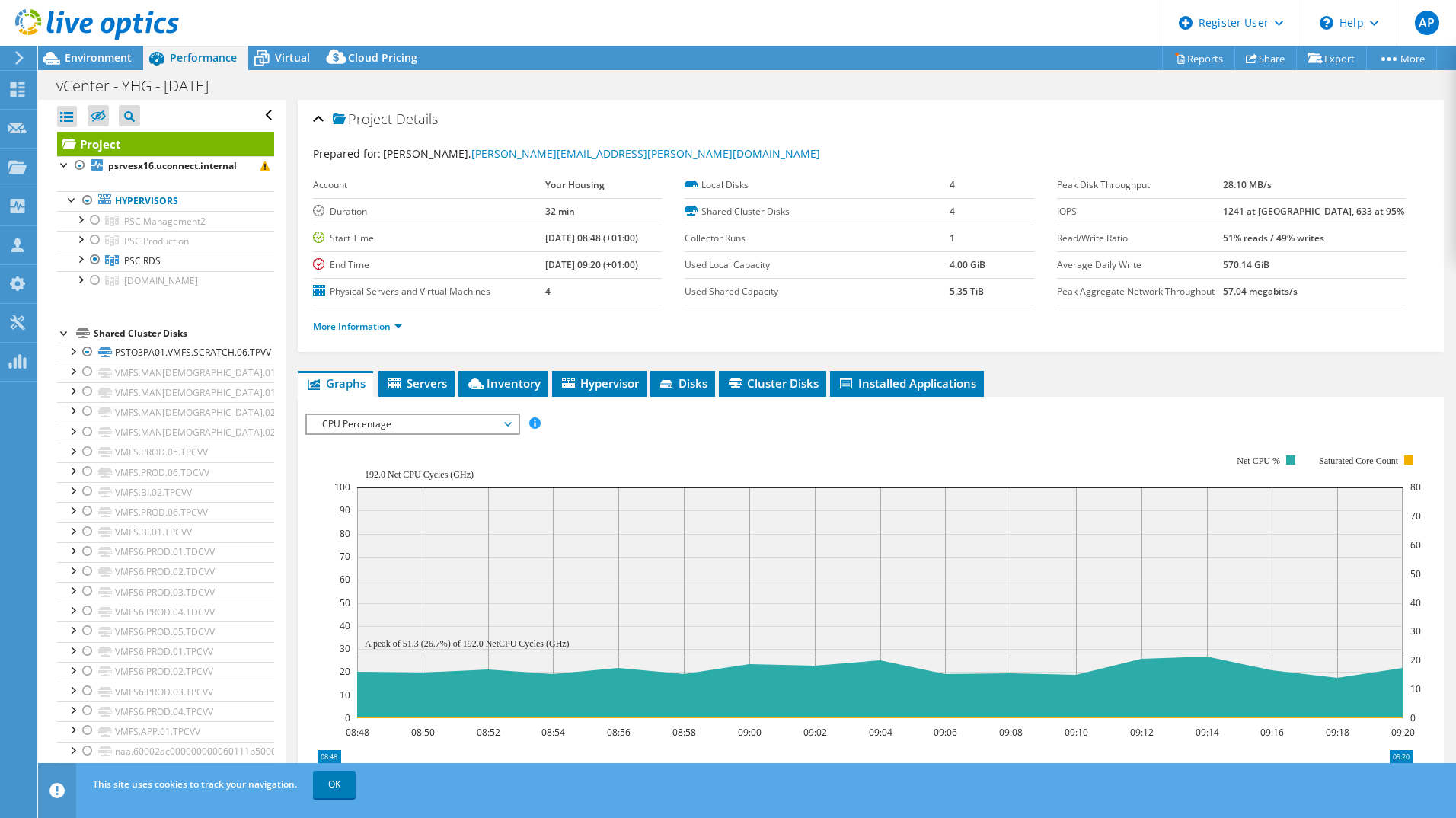
click at [470, 427] on span "CPU Percentage" at bounding box center [412, 424] width 196 height 18
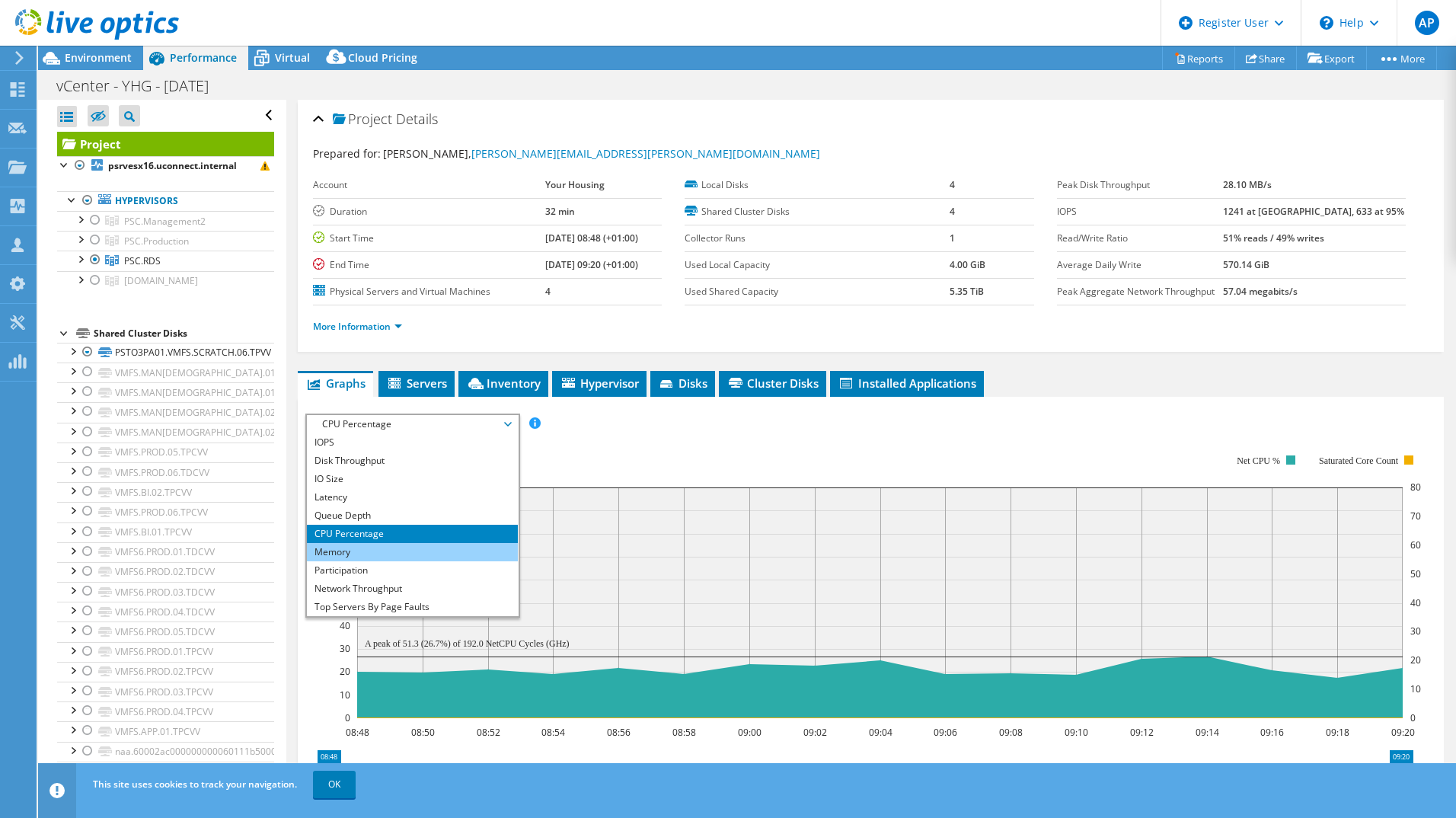
click at [385, 552] on li "Memory" at bounding box center [412, 552] width 211 height 18
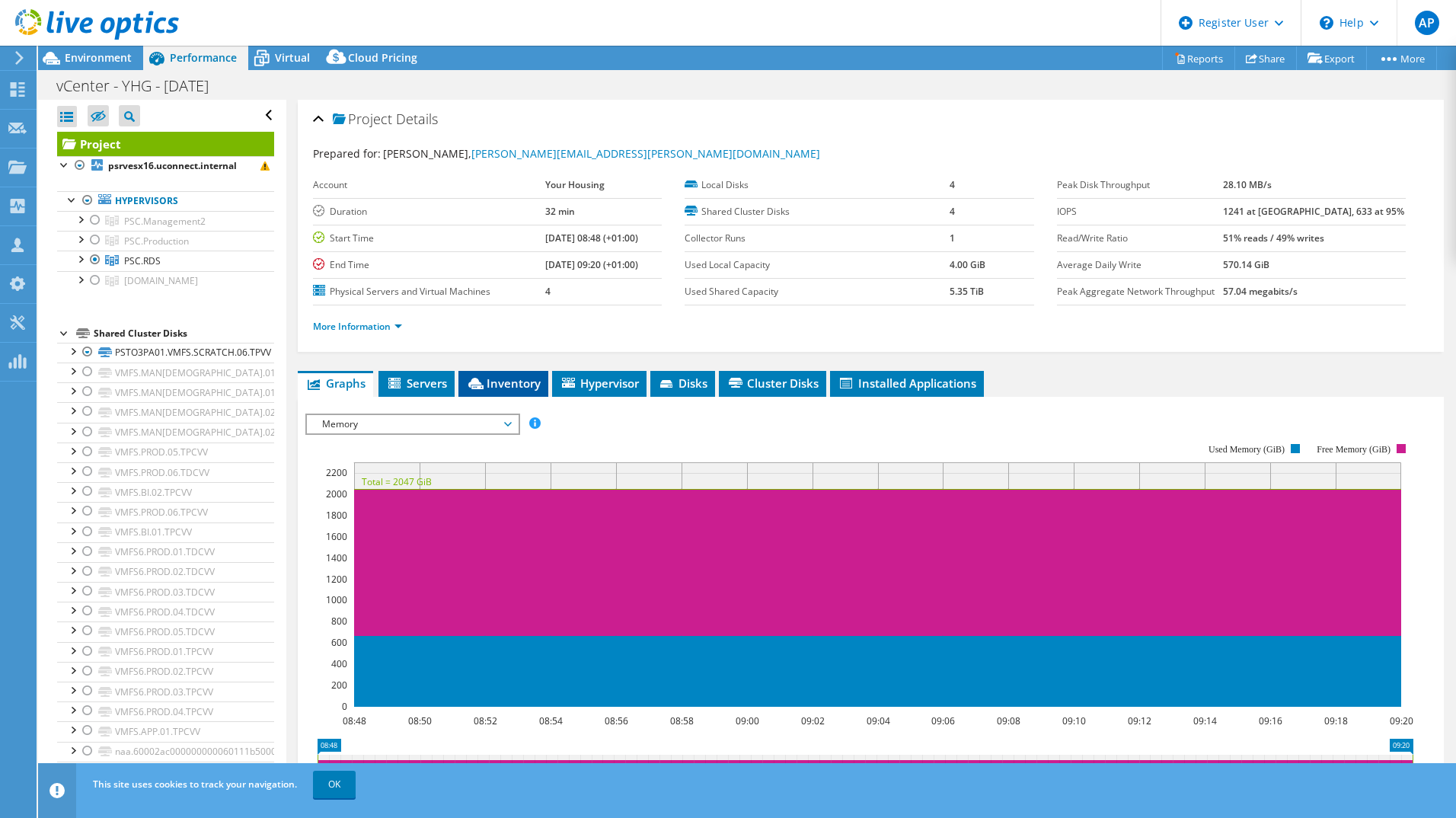
click at [522, 374] on li "Inventory" at bounding box center [503, 384] width 90 height 25
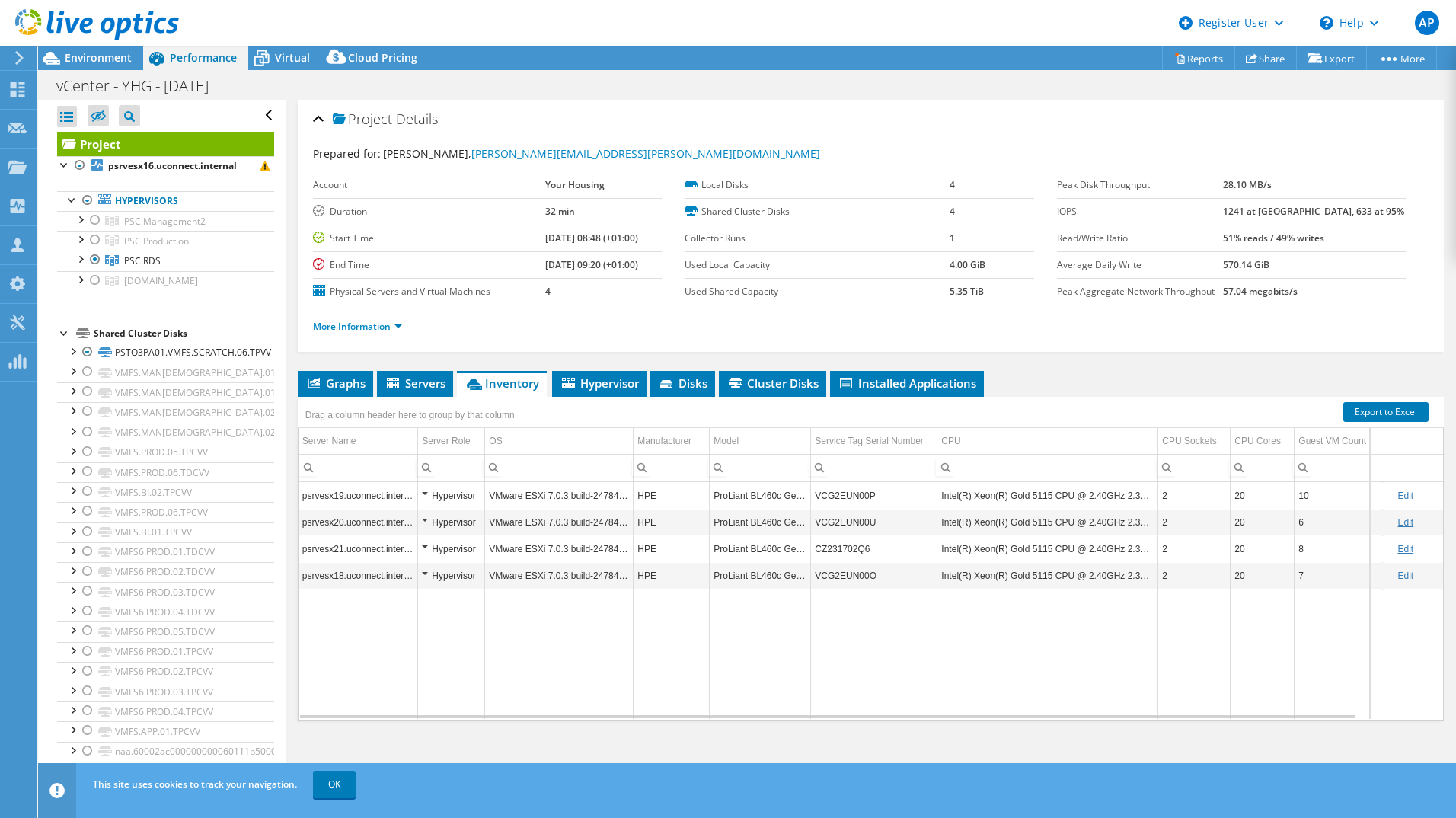
click at [77, 32] on icon at bounding box center [97, 25] width 164 height 31
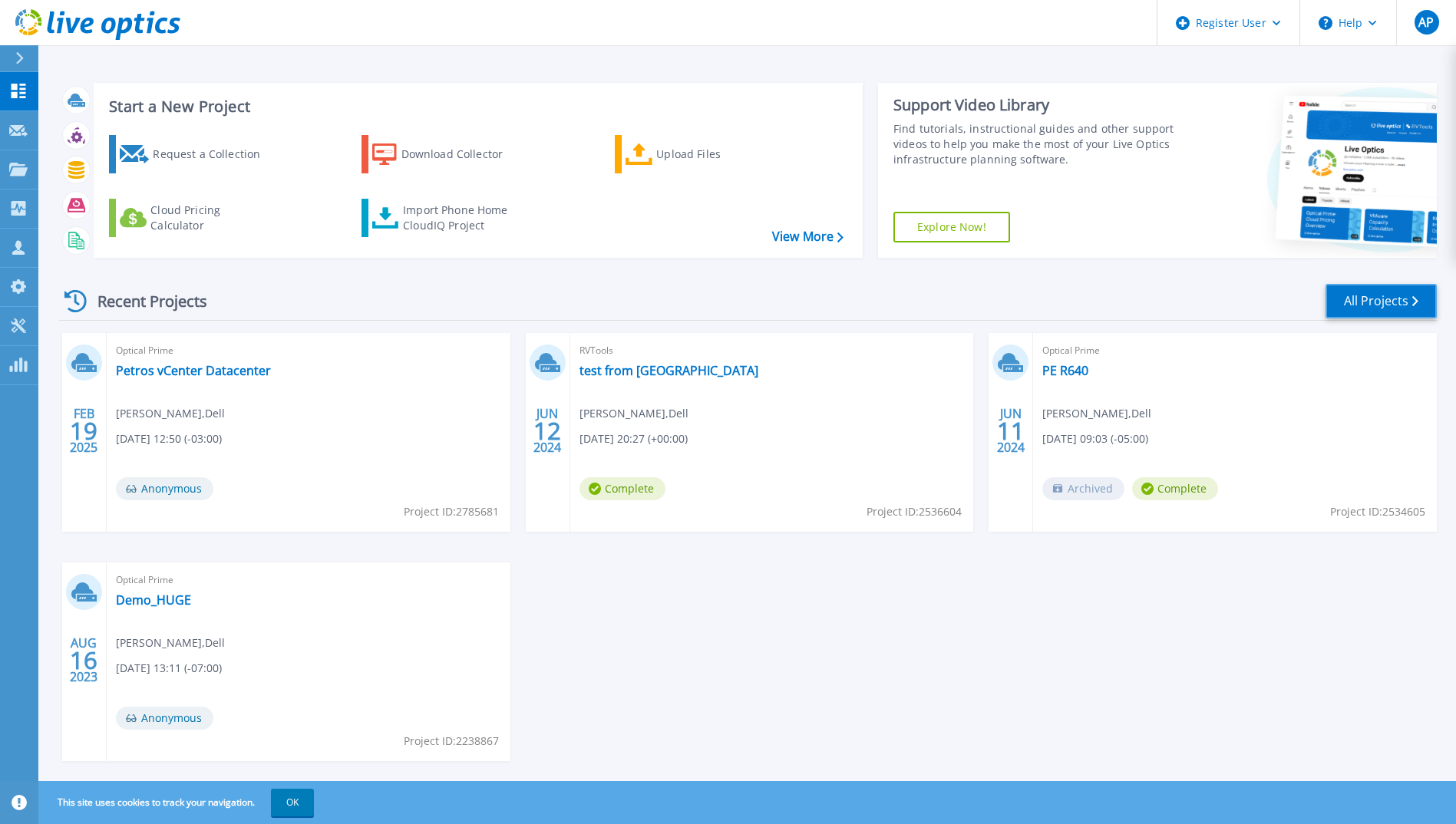
click at [1364, 294] on link "All Projects" at bounding box center [1381, 302] width 111 height 35
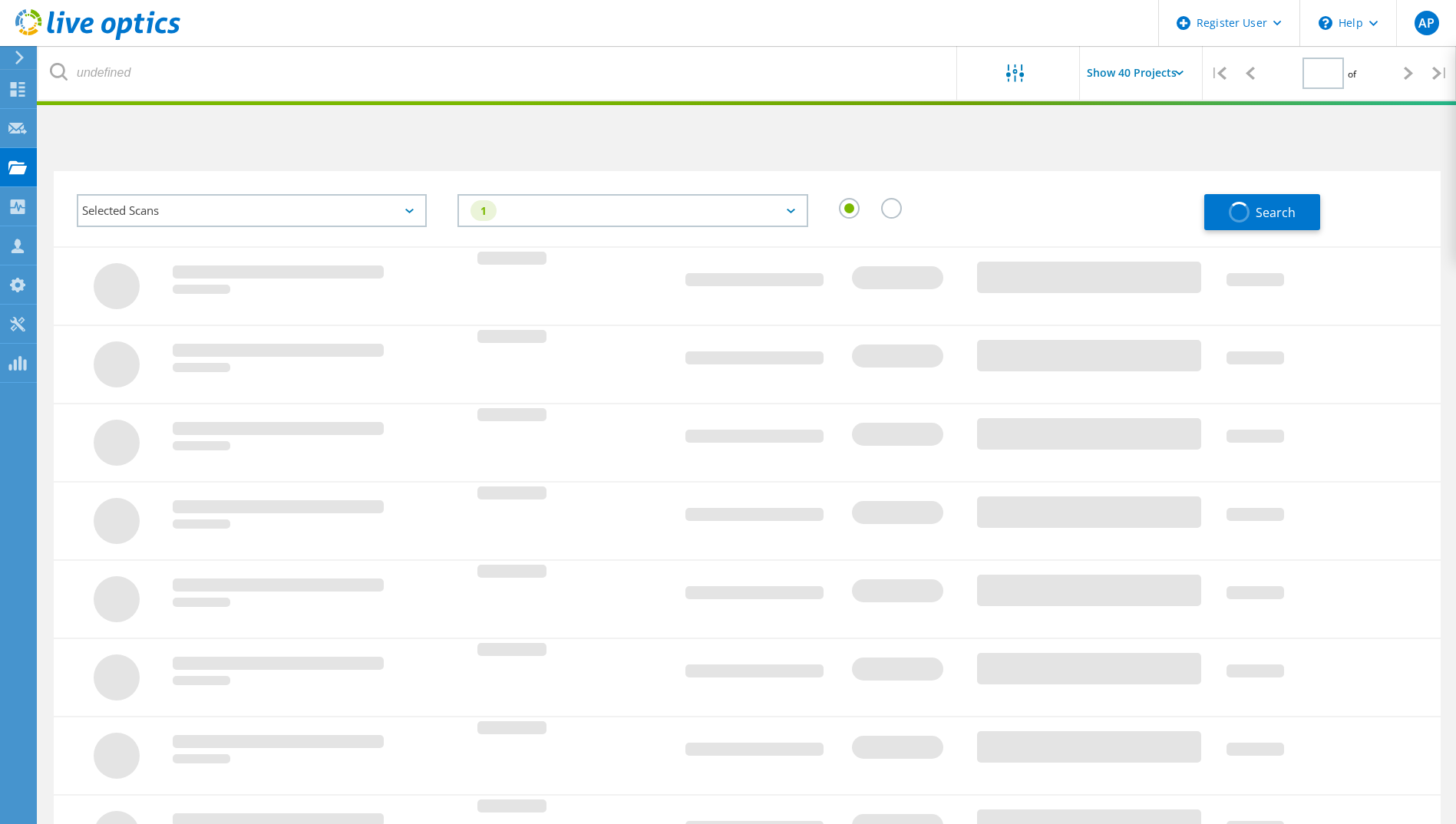
type input "1"
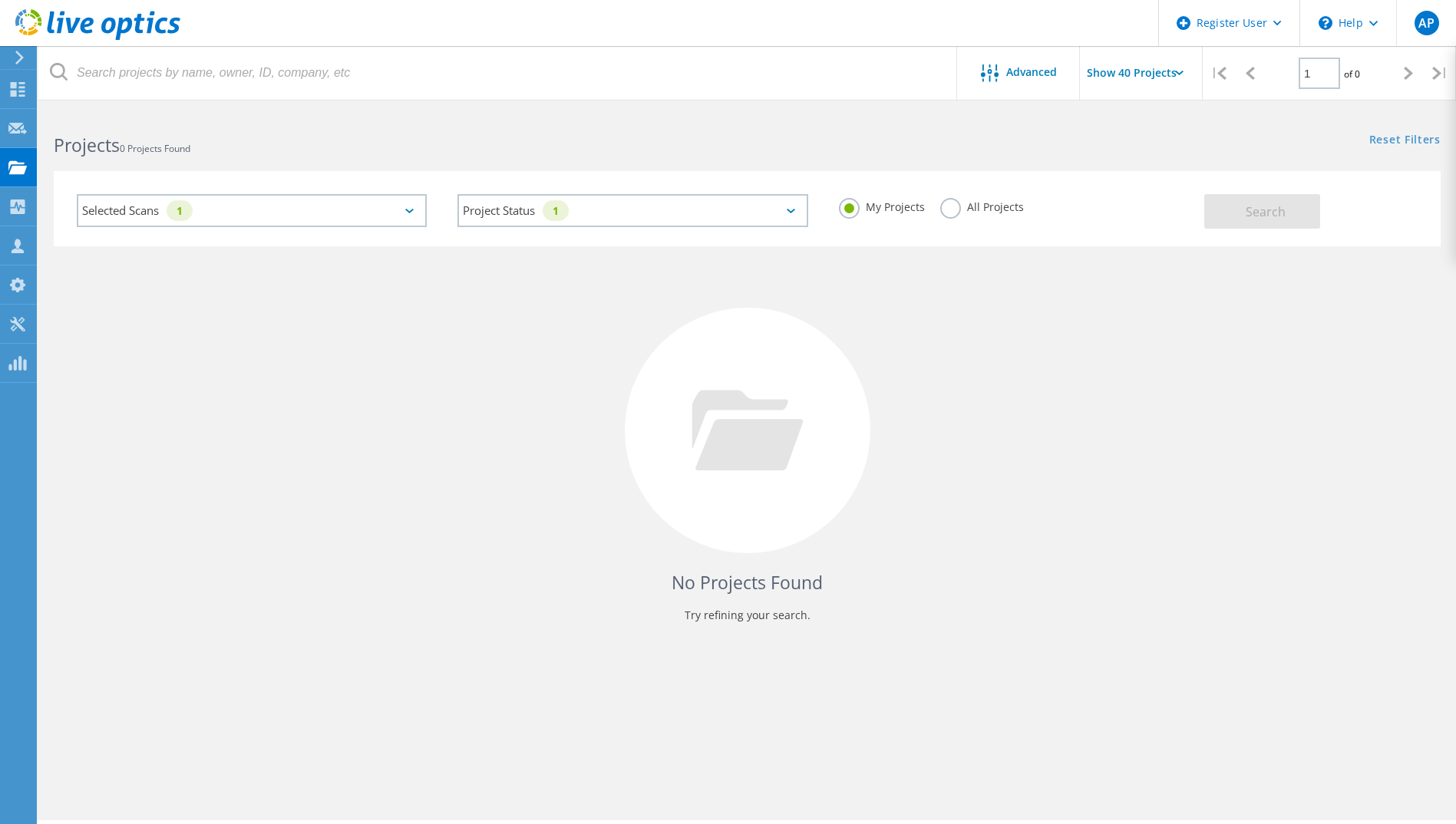
click at [256, 213] on div "Selected Scans 1" at bounding box center [252, 211] width 350 height 33
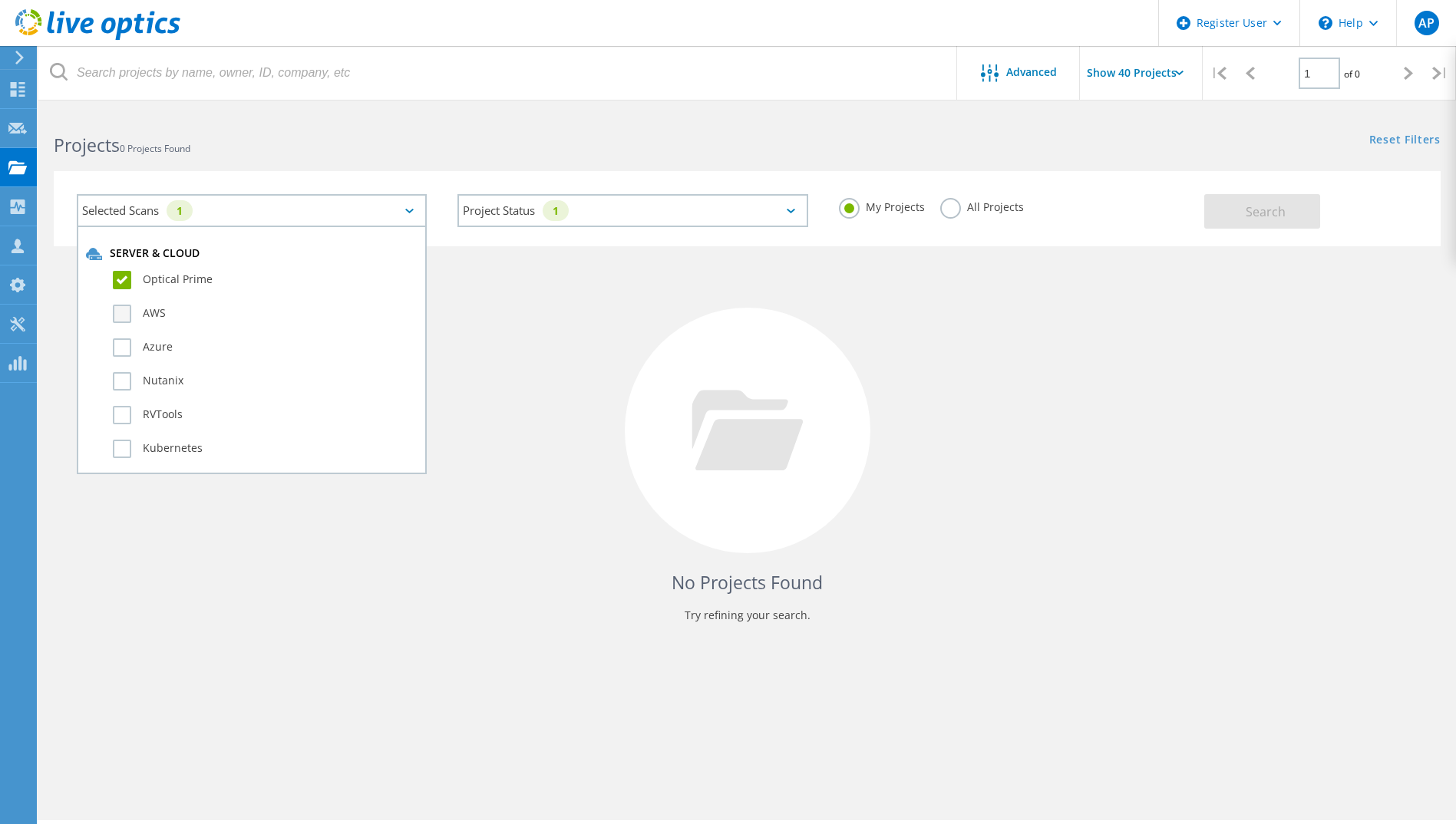
click at [129, 311] on label "AWS" at bounding box center [265, 313] width 304 height 18
click at [0, 0] on input "AWS" at bounding box center [0, 0] width 0 height 0
click at [127, 277] on label "Optical Prime" at bounding box center [265, 280] width 304 height 18
click at [0, 0] on input "Optical Prime" at bounding box center [0, 0] width 0 height 0
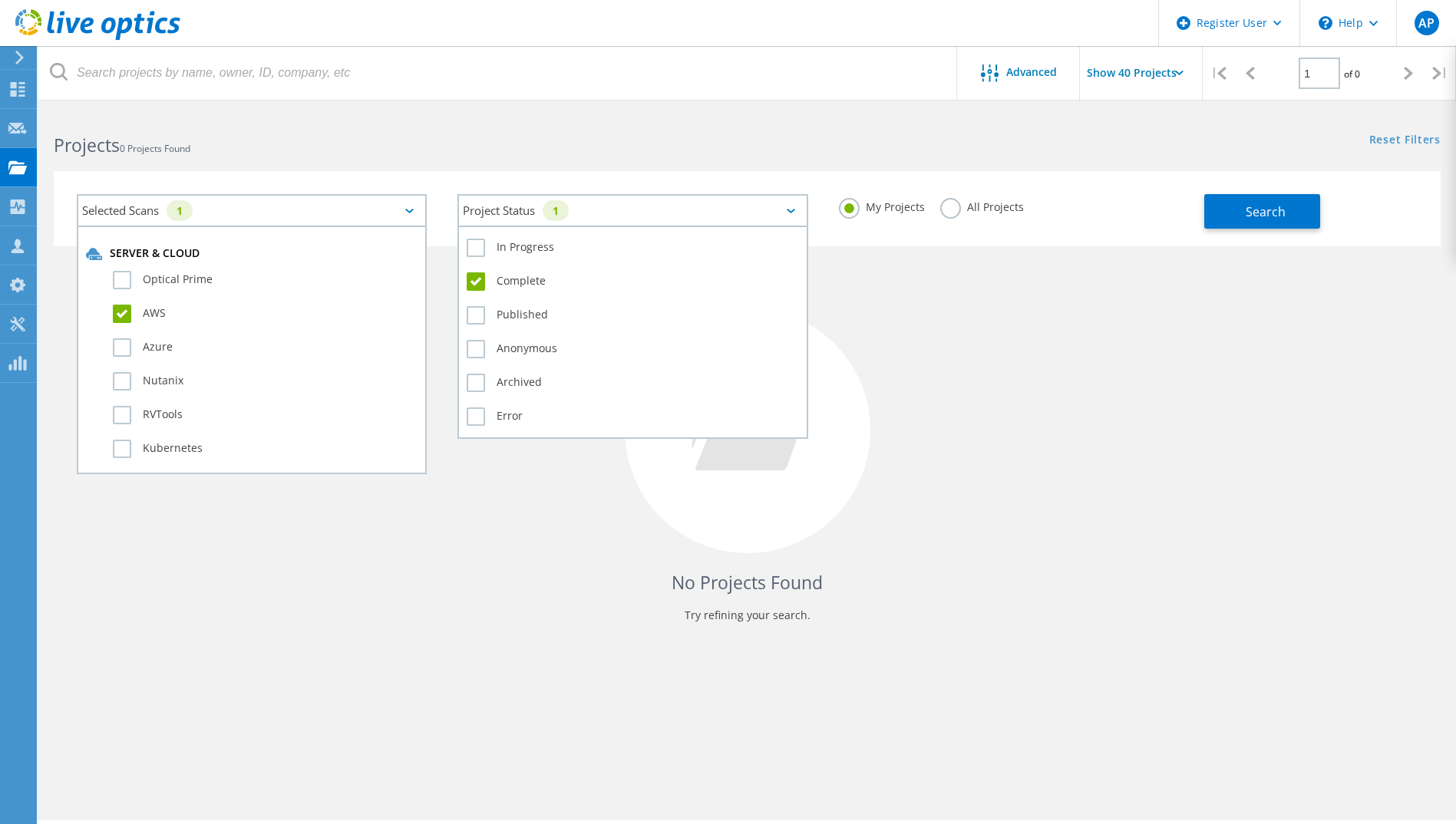
click at [539, 210] on div "Project Status 1" at bounding box center [633, 211] width 350 height 33
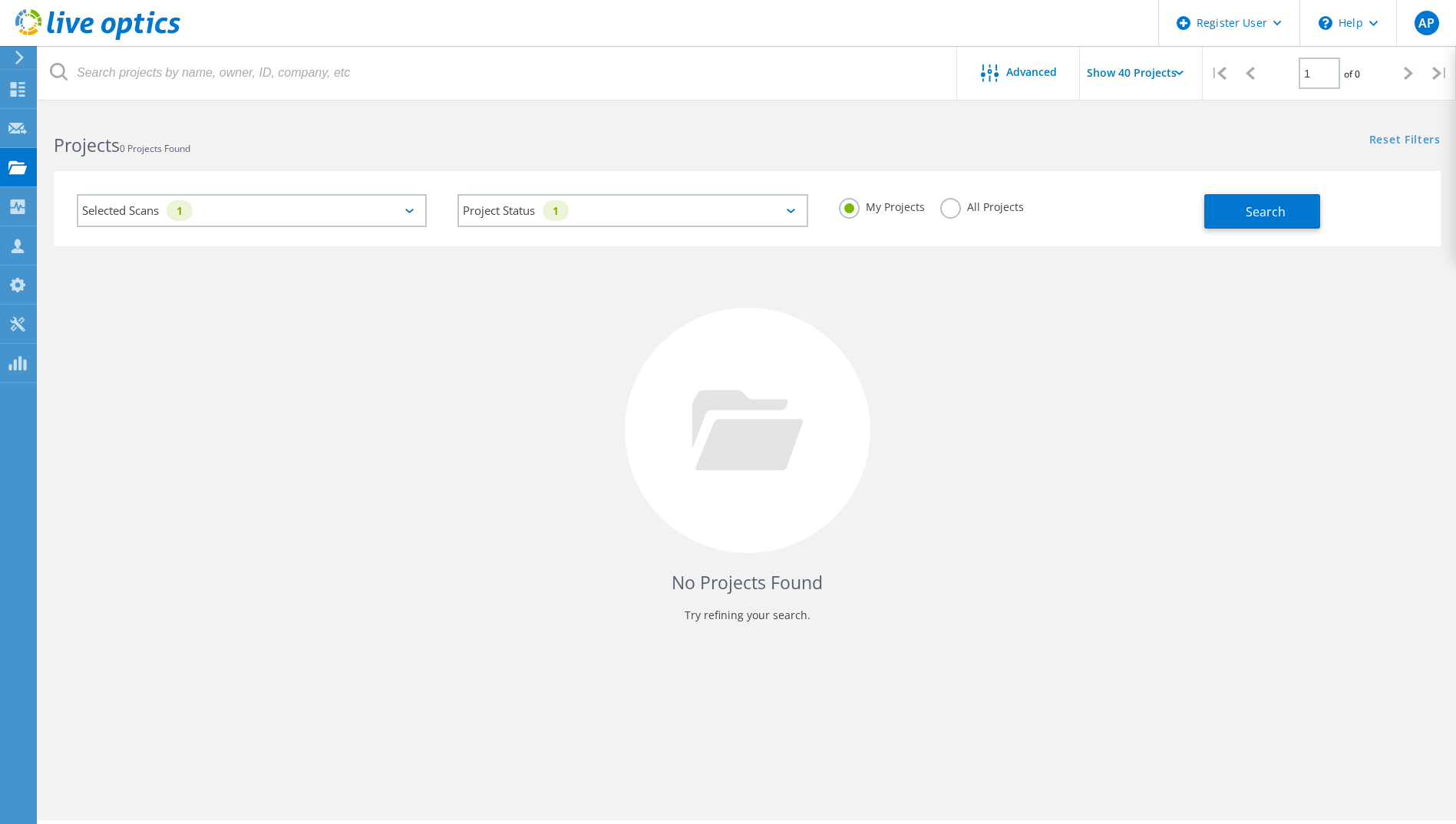
click at [944, 210] on label "All Projects" at bounding box center [981, 205] width 83 height 15
click at [0, 0] on input "All Projects" at bounding box center [0, 0] width 0 height 0
click at [1199, 209] on div "My Projects All Projects" at bounding box center [1013, 207] width 381 height 57
click at [1216, 212] on button "Search" at bounding box center [1262, 212] width 116 height 35
